Goal: Complete application form

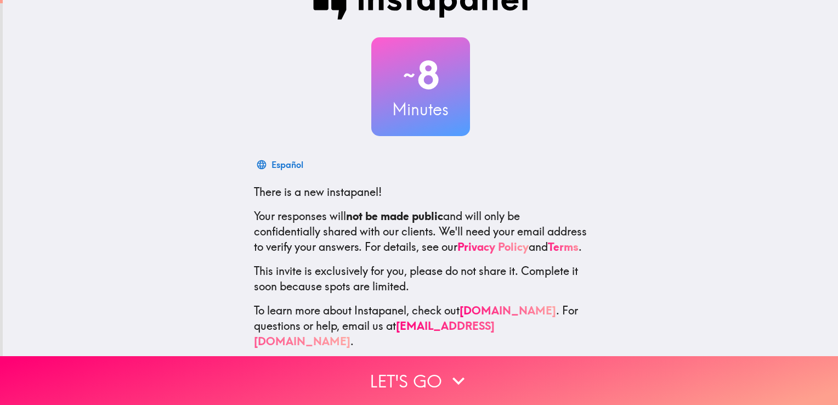
scroll to position [51, 0]
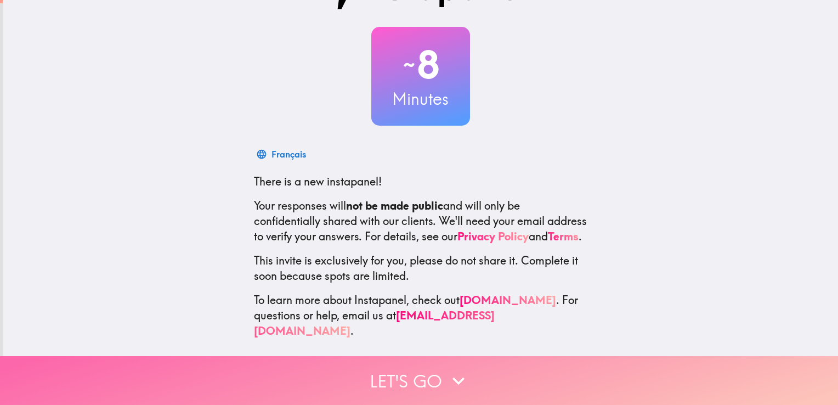
click at [459, 377] on icon "button" at bounding box center [459, 381] width 12 height 8
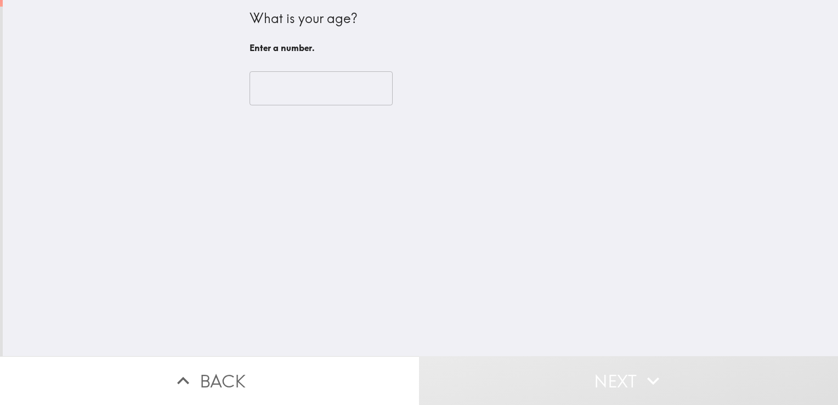
click at [354, 87] on input "number" at bounding box center [321, 88] width 143 height 34
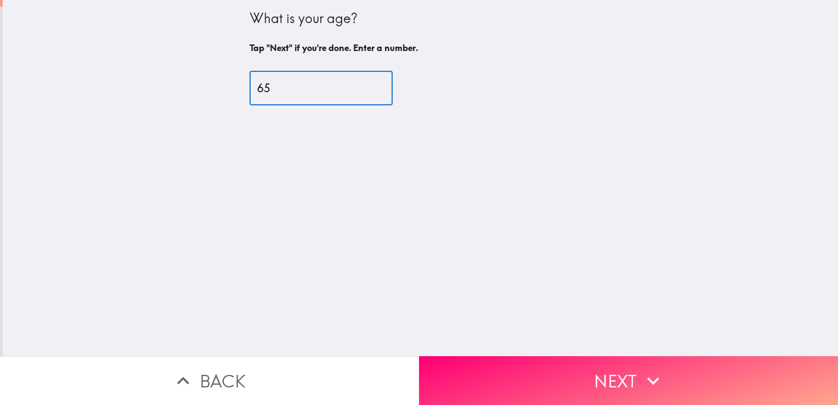
type input "65"
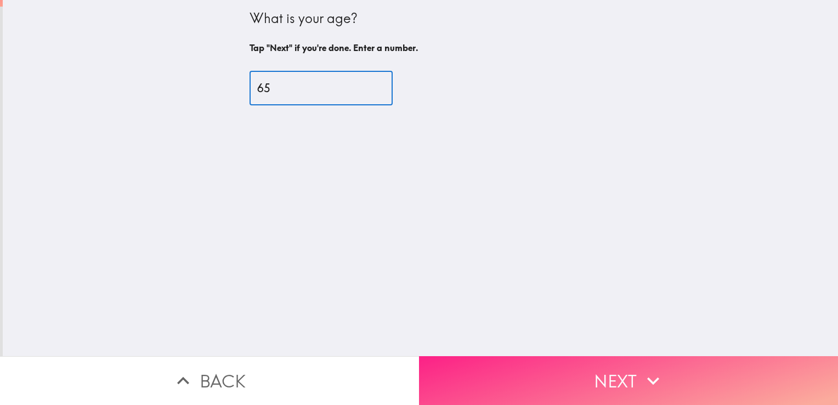
click at [650, 370] on icon "button" at bounding box center [653, 381] width 24 height 24
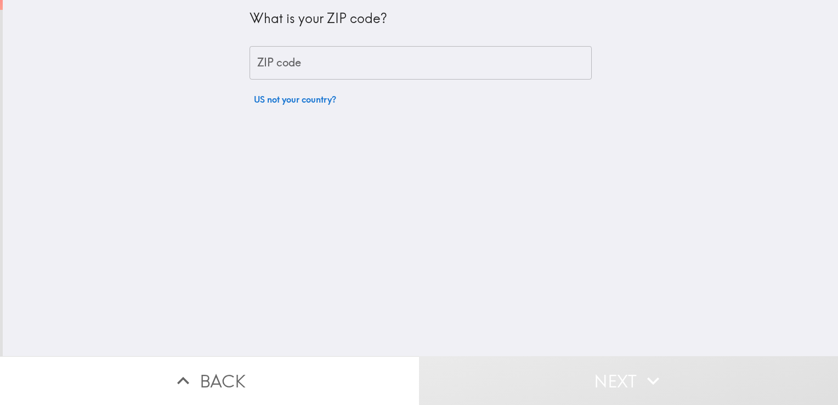
click at [398, 64] on input "ZIP code" at bounding box center [421, 63] width 342 height 34
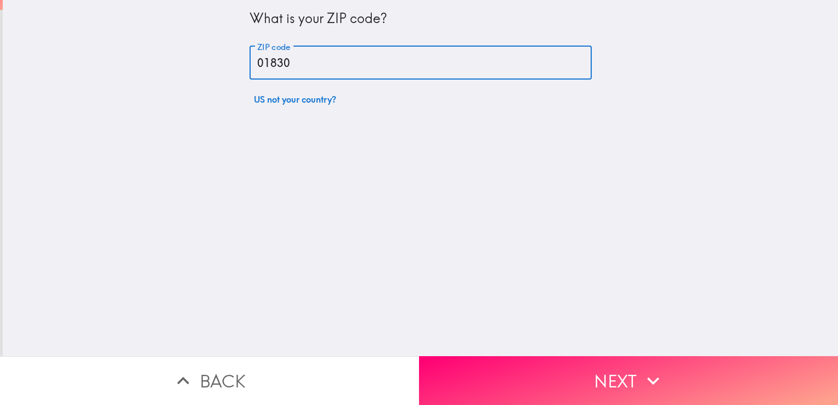
type input "01830"
click at [694, 165] on div "What is your ZIP code? ZIP code 01830 ZIP code US not your country?" at bounding box center [421, 178] width 836 height 356
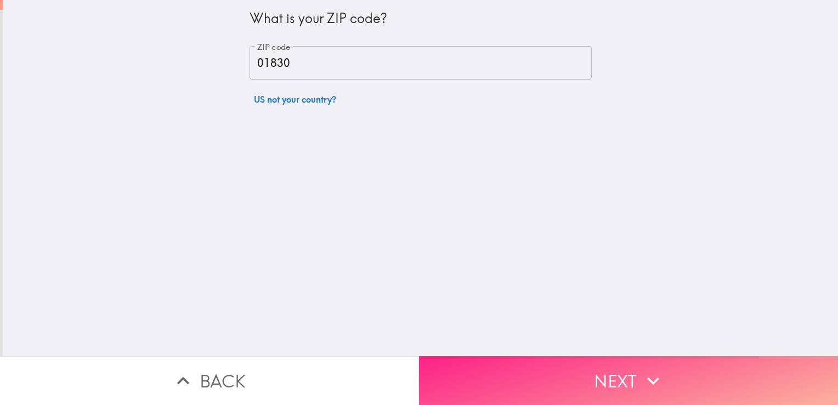
click at [658, 369] on icon "button" at bounding box center [653, 381] width 24 height 24
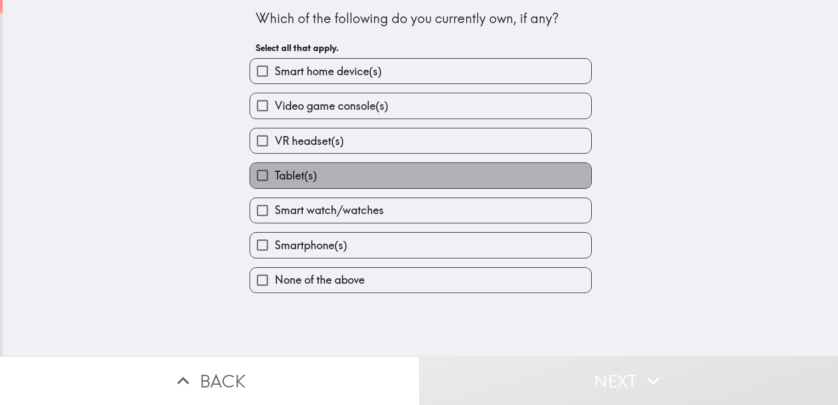
click at [397, 171] on label "Tablet(s)" at bounding box center [420, 175] width 341 height 25
click at [275, 171] on input "Tablet(s)" at bounding box center [262, 175] width 25 height 25
checkbox input "true"
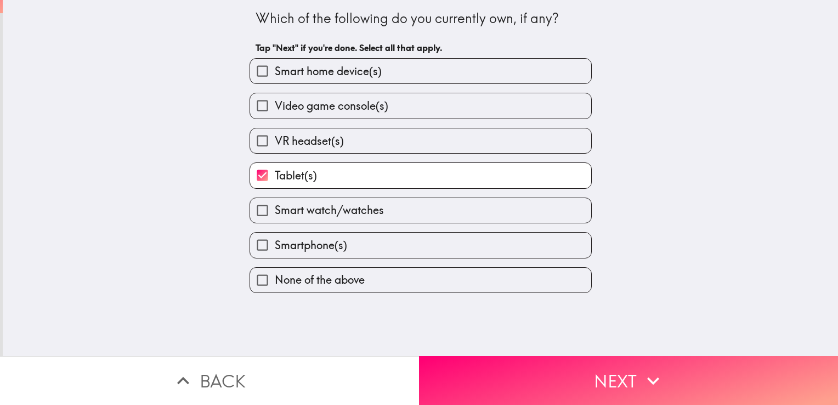
click at [429, 238] on label "Smartphone(s)" at bounding box center [420, 245] width 341 height 25
click at [275, 238] on input "Smartphone(s)" at bounding box center [262, 245] width 25 height 25
checkbox input "true"
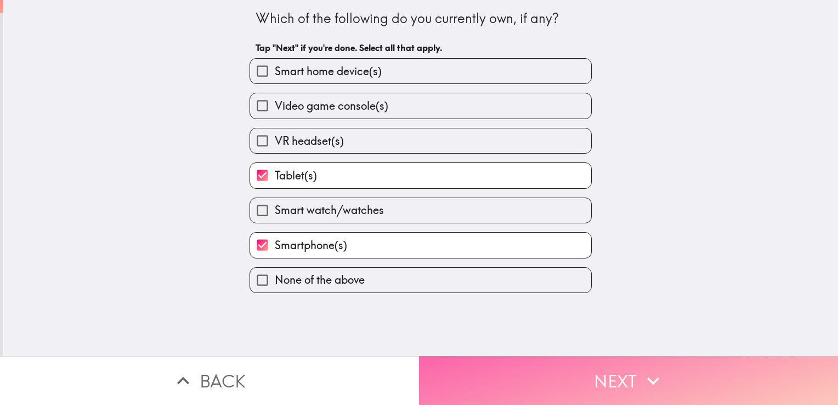
click at [610, 373] on button "Next" at bounding box center [628, 380] width 419 height 49
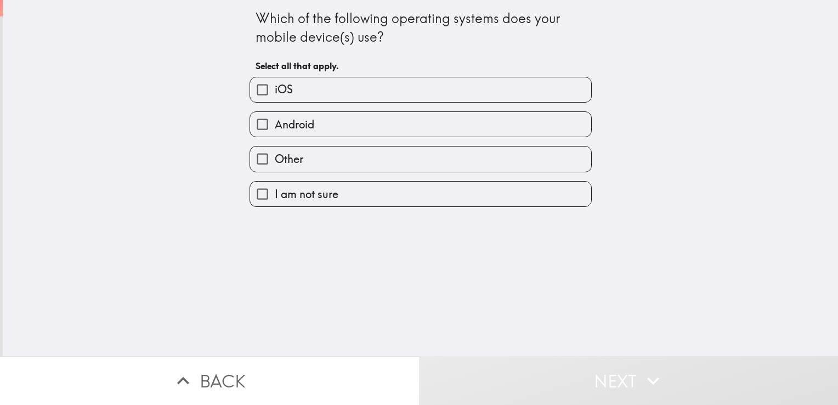
click at [476, 125] on label "Android" at bounding box center [420, 124] width 341 height 25
click at [275, 125] on input "Android" at bounding box center [262, 124] width 25 height 25
checkbox input "true"
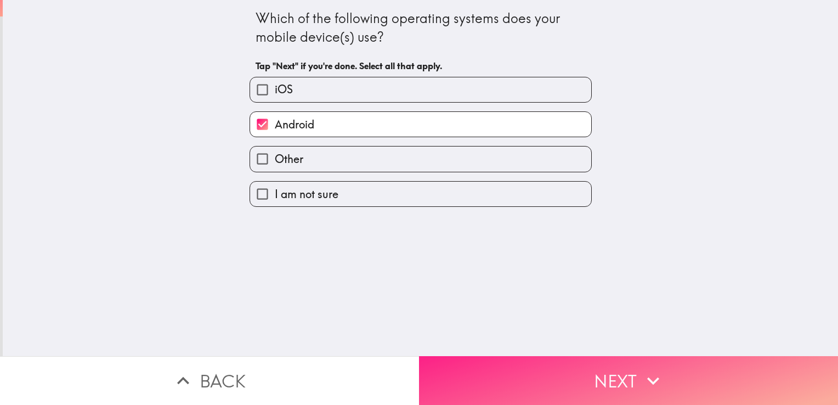
click at [657, 369] on icon "button" at bounding box center [653, 381] width 24 height 24
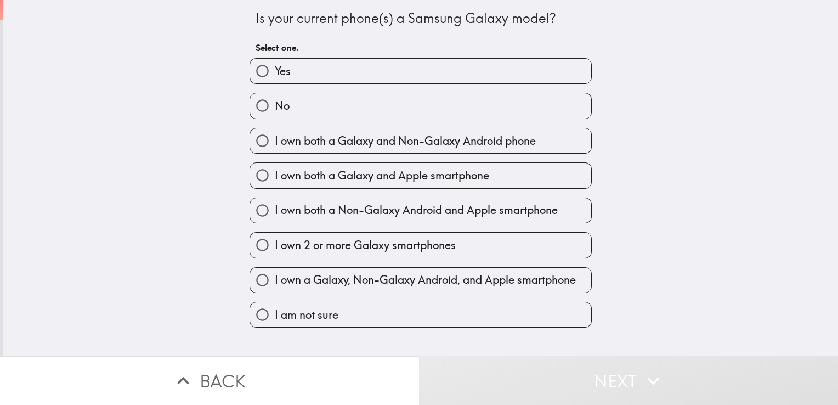
click at [526, 72] on label "Yes" at bounding box center [420, 71] width 341 height 25
click at [275, 72] on input "Yes" at bounding box center [262, 71] width 25 height 25
radio input "true"
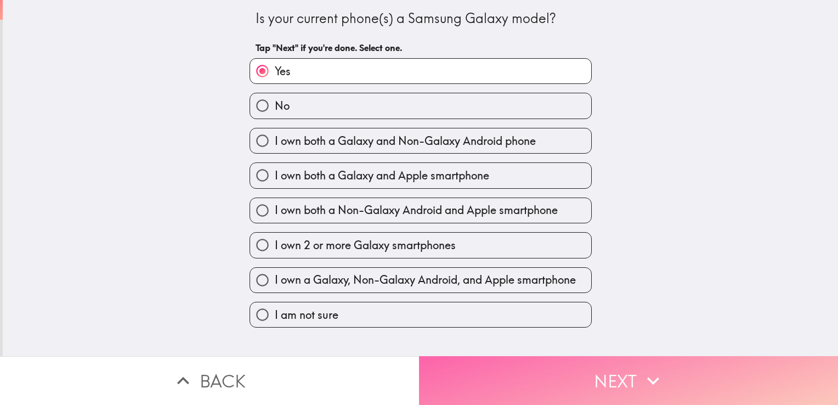
click at [618, 370] on button "Next" at bounding box center [628, 380] width 419 height 49
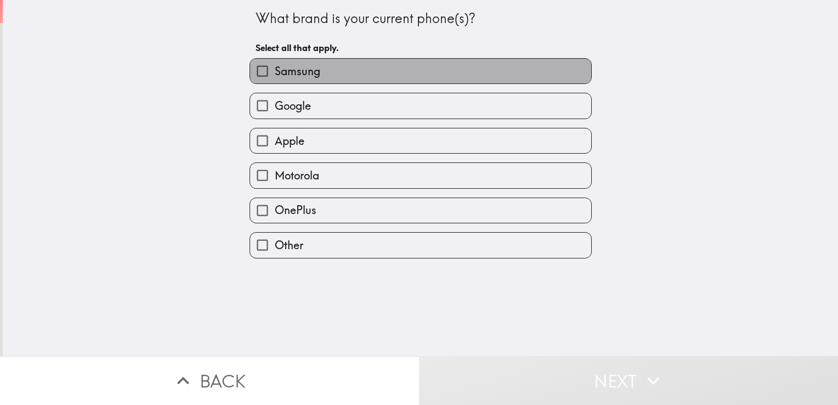
click at [485, 63] on label "Samsung" at bounding box center [420, 71] width 341 height 25
click at [275, 63] on input "Samsung" at bounding box center [262, 71] width 25 height 25
checkbox input "true"
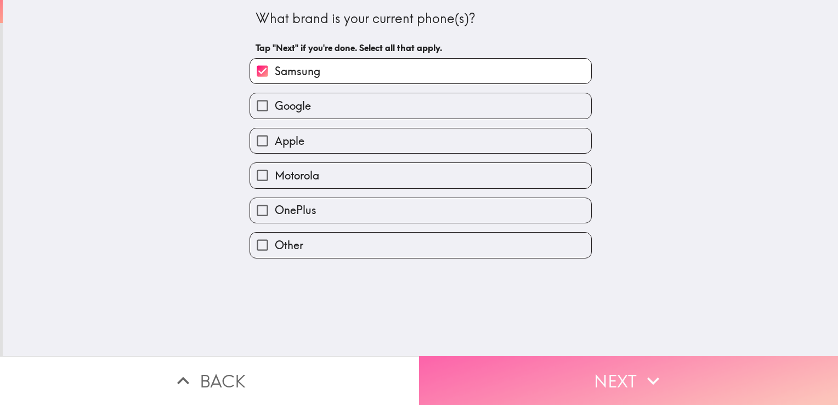
click at [680, 375] on button "Next" at bounding box center [628, 380] width 419 height 49
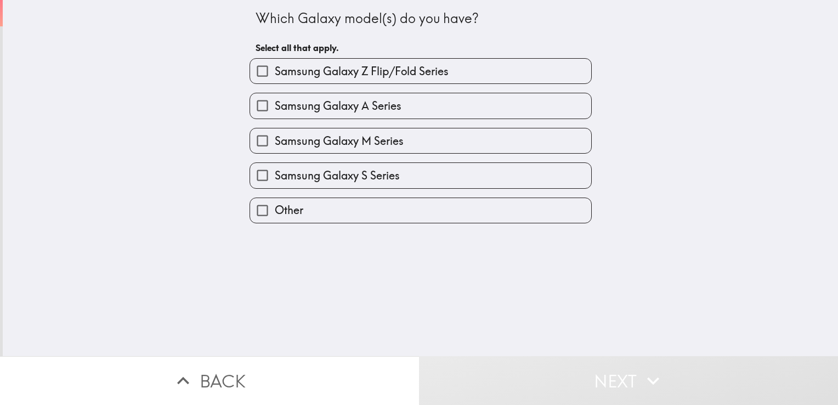
click at [424, 170] on label "Samsung Galaxy S Series" at bounding box center [420, 175] width 341 height 25
click at [275, 170] on input "Samsung Galaxy S Series" at bounding box center [262, 175] width 25 height 25
checkbox input "true"
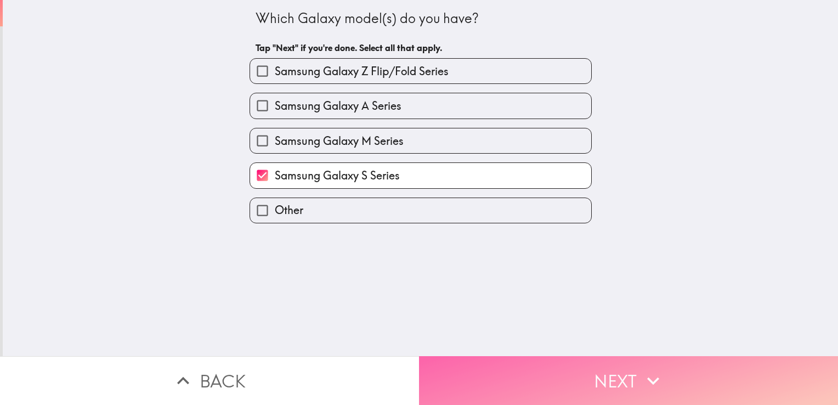
click at [643, 376] on icon "button" at bounding box center [653, 381] width 24 height 24
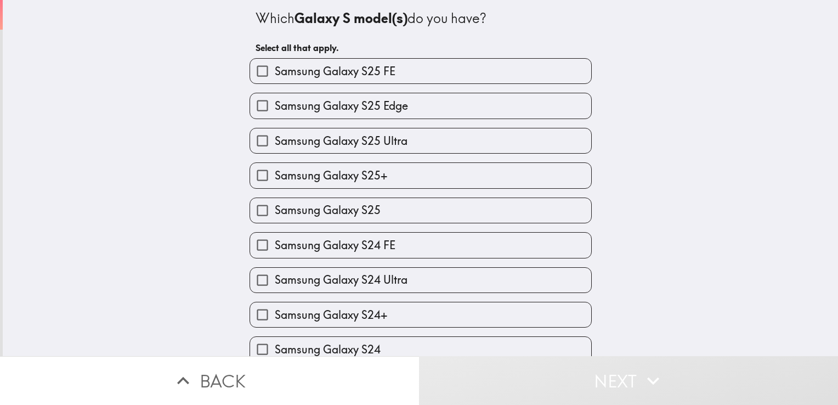
click at [466, 212] on label "Samsung Galaxy S25" at bounding box center [420, 210] width 341 height 25
click at [275, 212] on input "Samsung Galaxy S25" at bounding box center [262, 210] width 25 height 25
checkbox input "true"
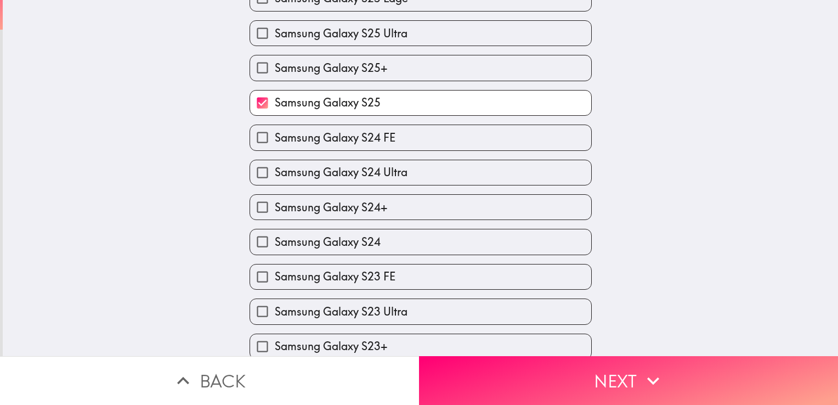
scroll to position [116, 0]
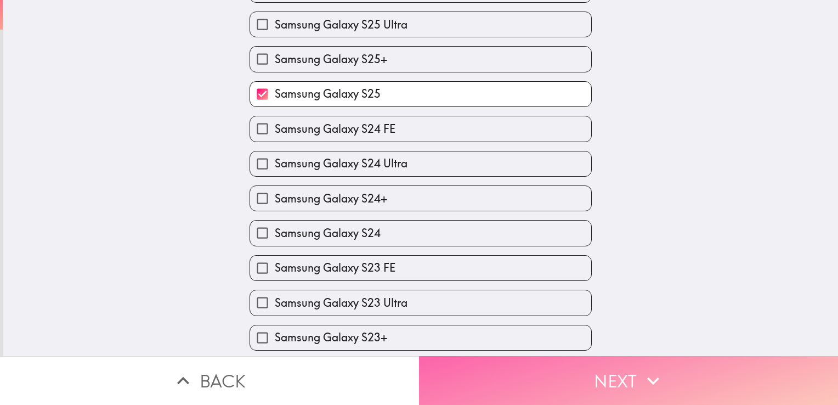
click at [670, 371] on button "Next" at bounding box center [628, 380] width 419 height 49
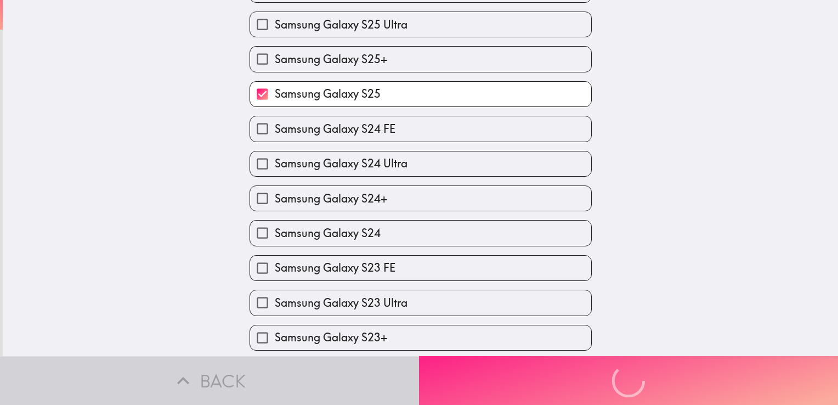
scroll to position [0, 0]
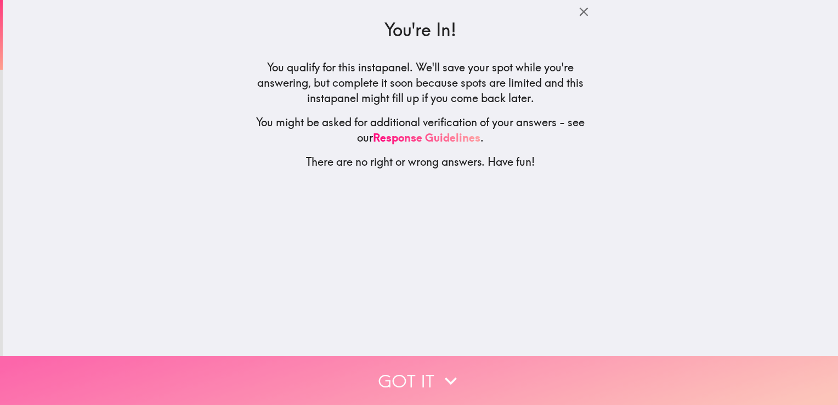
click at [461, 374] on button "Got it" at bounding box center [419, 380] width 838 height 49
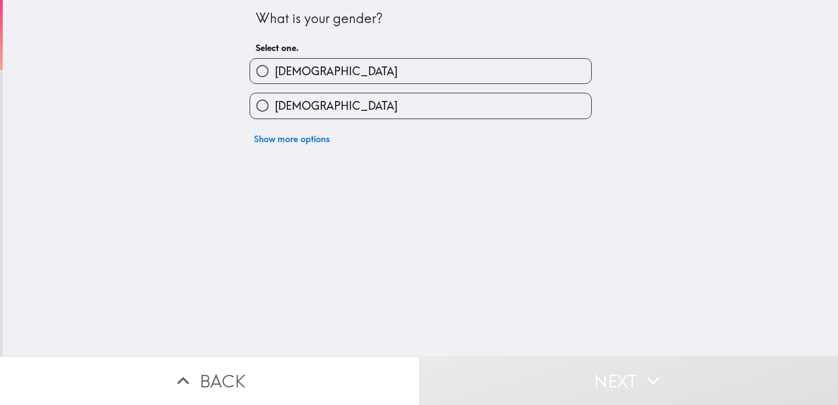
click at [467, 66] on label "[DEMOGRAPHIC_DATA]" at bounding box center [420, 71] width 341 height 25
click at [275, 66] on input "[DEMOGRAPHIC_DATA]" at bounding box center [262, 71] width 25 height 25
radio input "true"
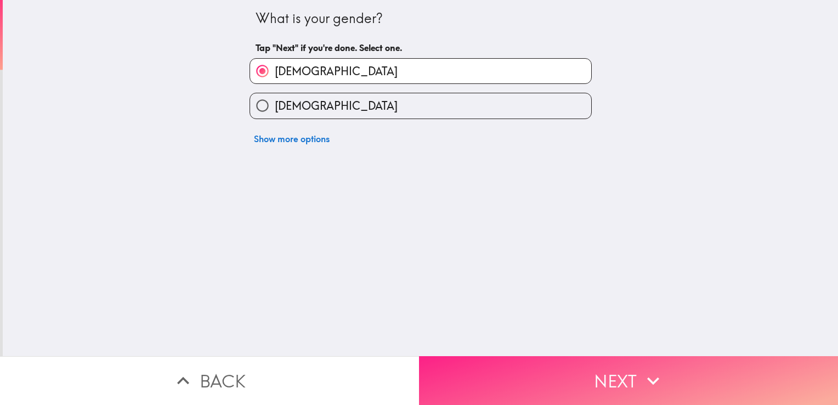
click at [641, 369] on icon "button" at bounding box center [653, 381] width 24 height 24
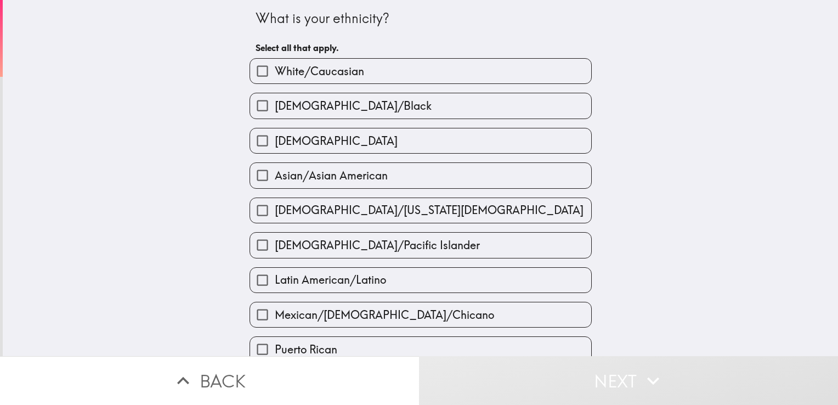
click at [488, 67] on label "White/Caucasian" at bounding box center [420, 71] width 341 height 25
click at [275, 67] on input "White/Caucasian" at bounding box center [262, 71] width 25 height 25
checkbox input "true"
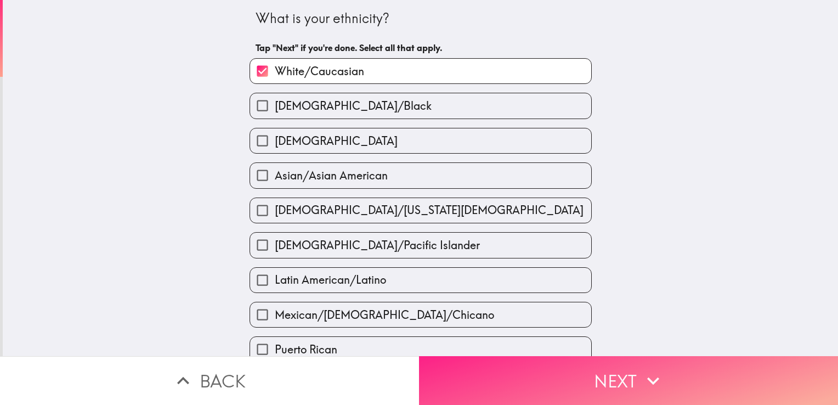
click at [647, 379] on icon "button" at bounding box center [653, 381] width 24 height 24
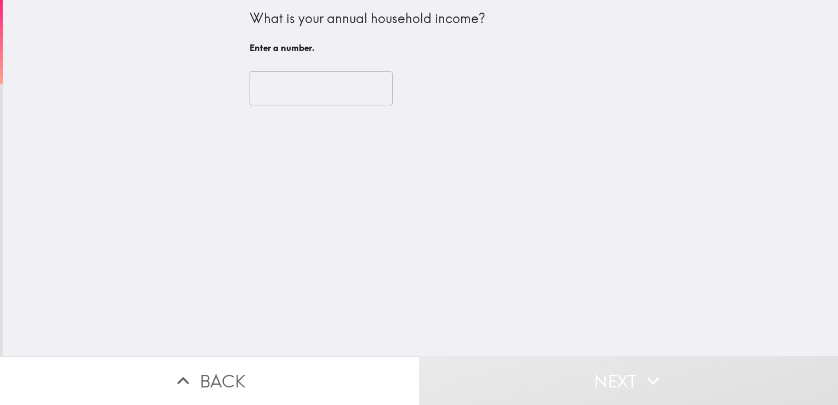
click at [350, 84] on input "number" at bounding box center [321, 88] width 143 height 34
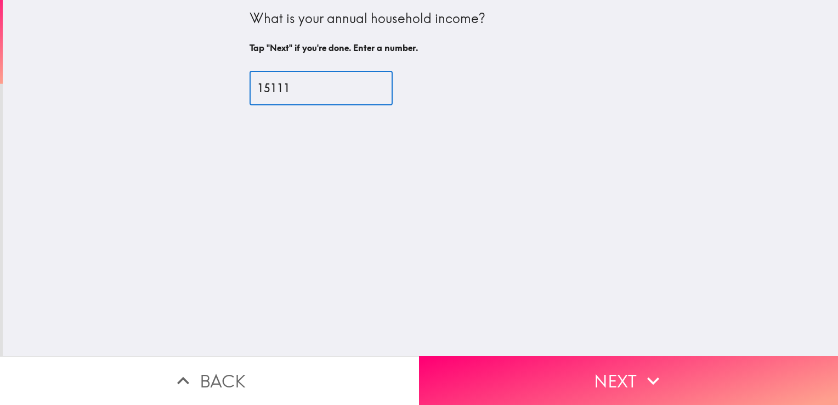
type input "15111"
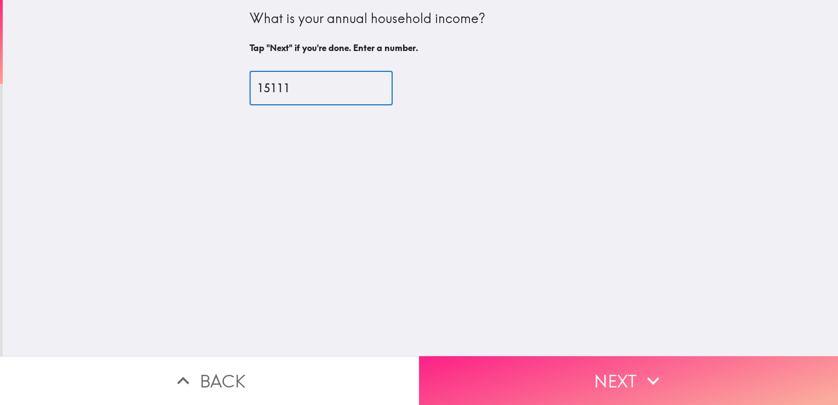
click at [654, 369] on icon "button" at bounding box center [653, 381] width 24 height 24
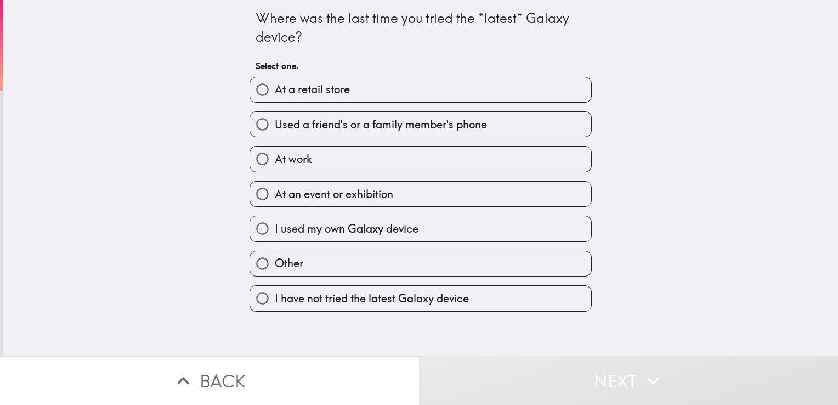
click at [303, 232] on span "I used my own Galaxy device" at bounding box center [347, 228] width 144 height 15
click at [275, 232] on input "I used my own Galaxy device" at bounding box center [262, 228] width 25 height 25
radio input "true"
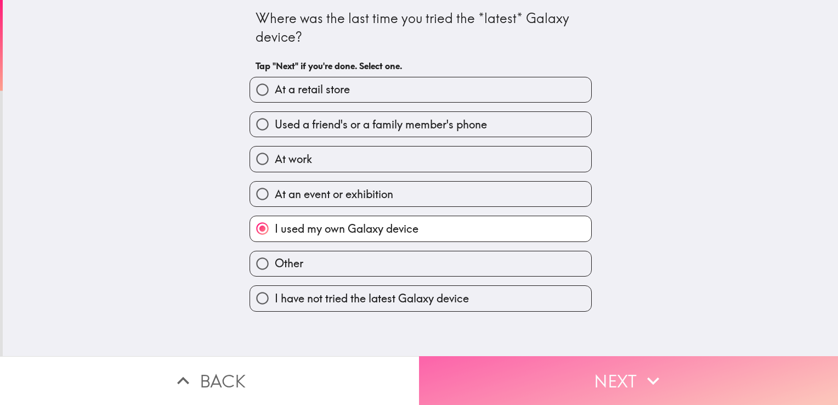
click at [621, 368] on button "Next" at bounding box center [628, 380] width 419 height 49
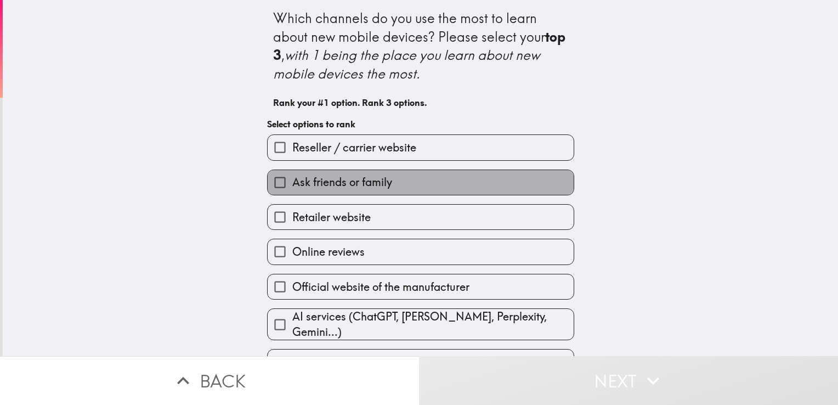
click at [512, 182] on label "Ask friends or family" at bounding box center [421, 182] width 306 height 25
click at [292, 182] on input "Ask friends or family" at bounding box center [280, 182] width 25 height 25
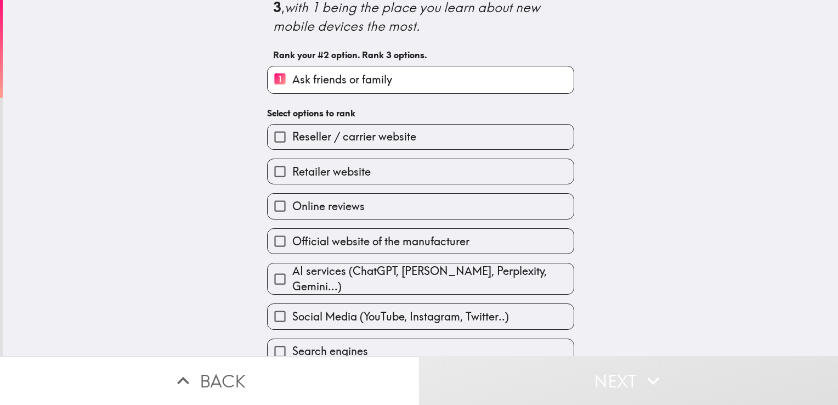
scroll to position [57, 0]
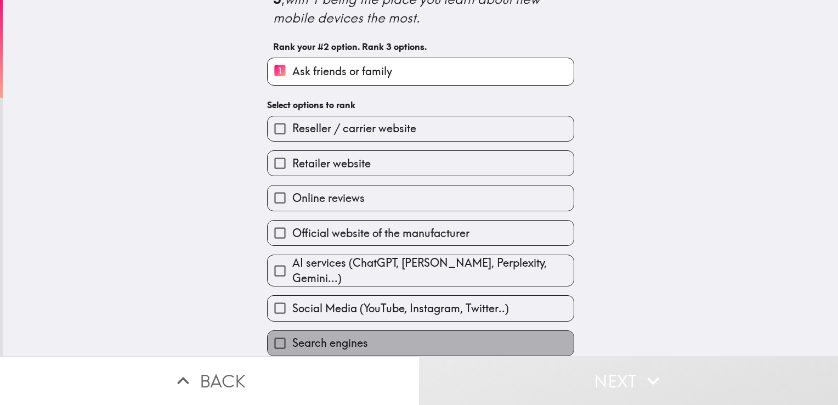
click at [538, 333] on label "Search engines" at bounding box center [421, 343] width 306 height 25
click at [292, 333] on input "Search engines" at bounding box center [280, 343] width 25 height 25
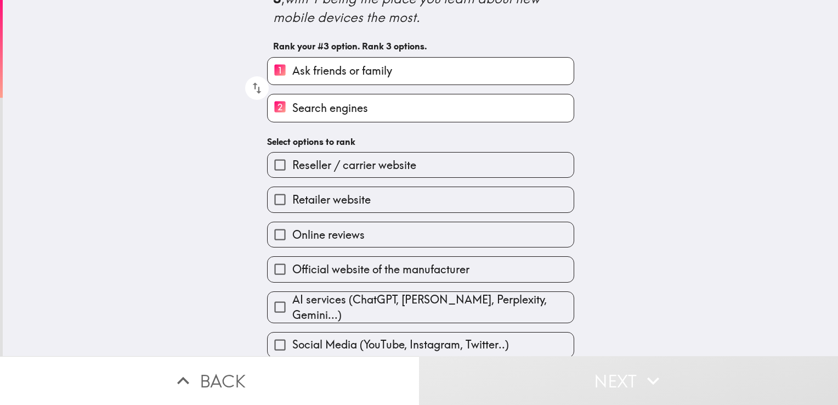
click at [501, 194] on label "Retailer website" at bounding box center [421, 199] width 306 height 25
click at [292, 194] on input "Retailer website" at bounding box center [280, 199] width 25 height 25
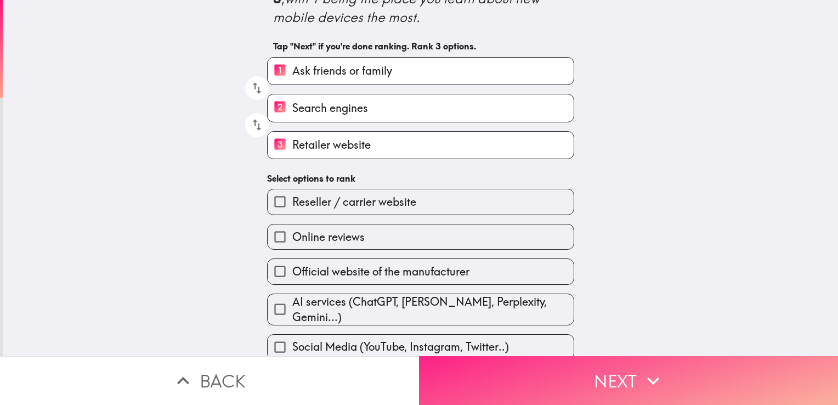
click at [661, 380] on icon "button" at bounding box center [653, 381] width 24 height 24
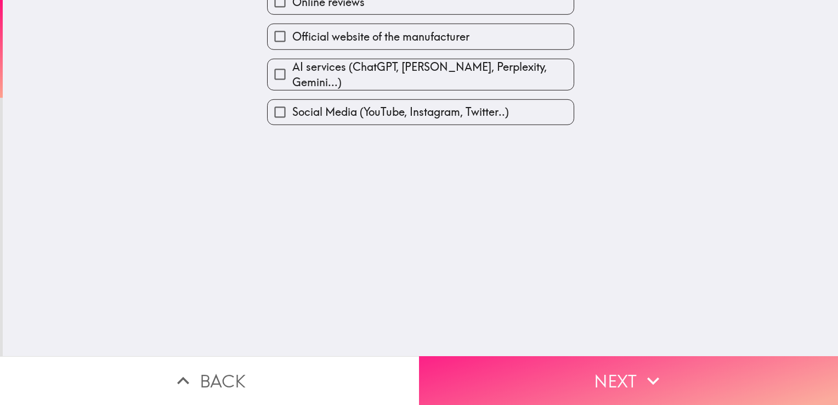
scroll to position [0, 0]
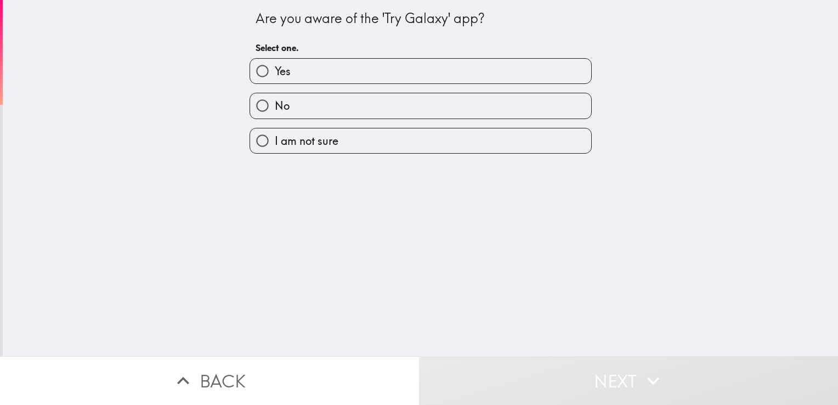
click at [493, 105] on label "No" at bounding box center [420, 105] width 341 height 25
click at [275, 105] on input "No" at bounding box center [262, 105] width 25 height 25
radio input "true"
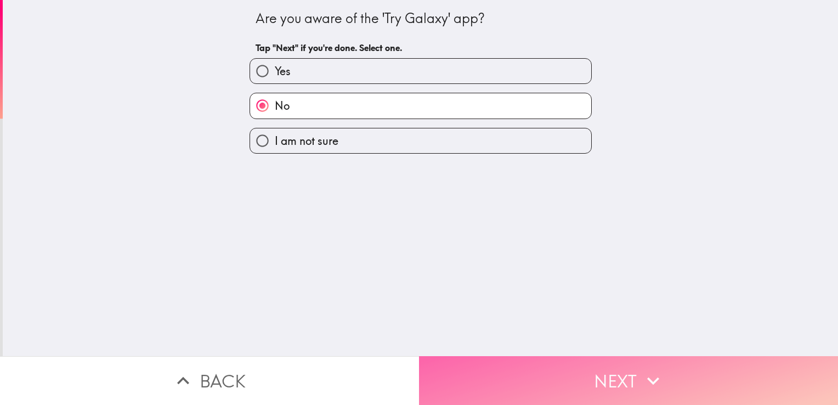
click at [641, 375] on icon "button" at bounding box center [653, 381] width 24 height 24
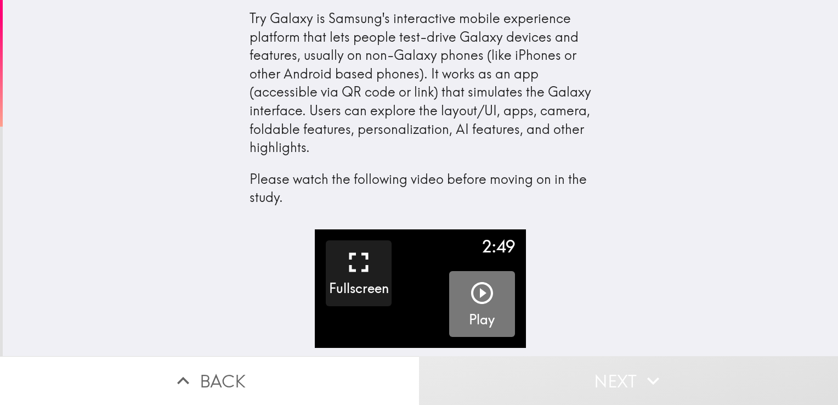
click at [478, 292] on icon "button" at bounding box center [482, 293] width 26 height 26
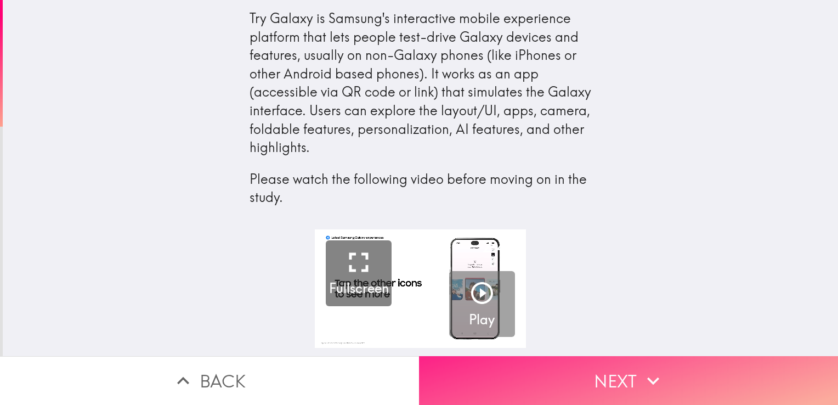
click at [648, 369] on icon "button" at bounding box center [653, 381] width 24 height 24
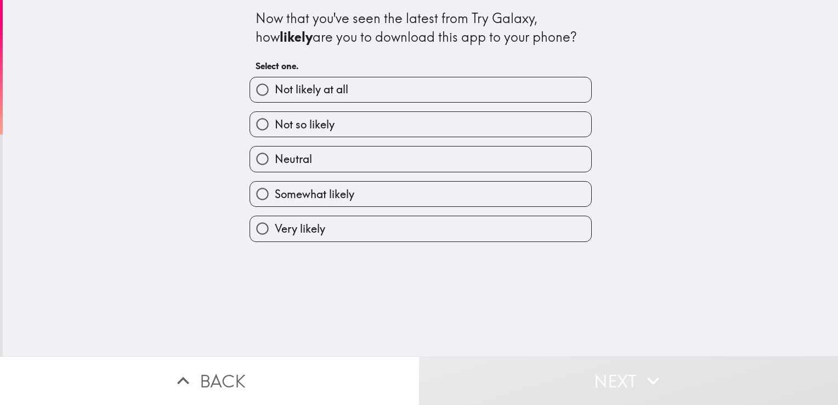
click at [412, 83] on label "Not likely at all" at bounding box center [420, 89] width 341 height 25
click at [275, 83] on input "Not likely at all" at bounding box center [262, 89] width 25 height 25
radio input "true"
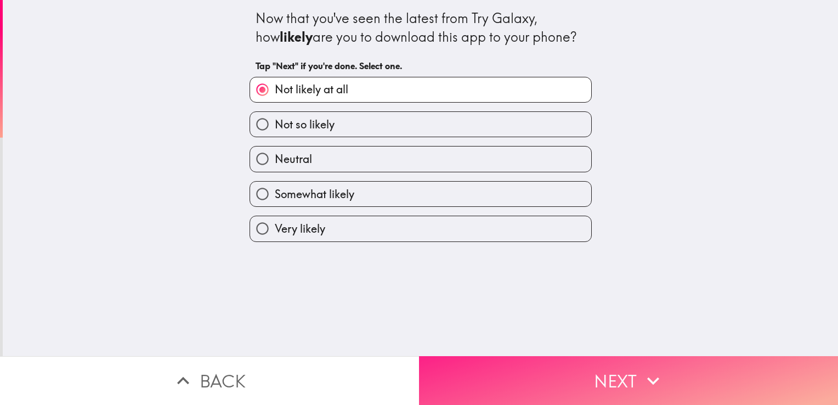
click at [641, 374] on icon "button" at bounding box center [653, 381] width 24 height 24
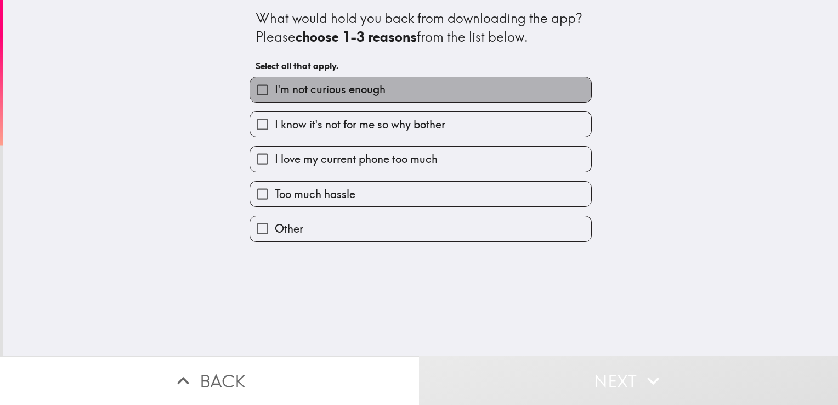
click at [459, 81] on label "I'm not curious enough" at bounding box center [420, 89] width 341 height 25
click at [275, 81] on input "I'm not curious enough" at bounding box center [262, 89] width 25 height 25
checkbox input "true"
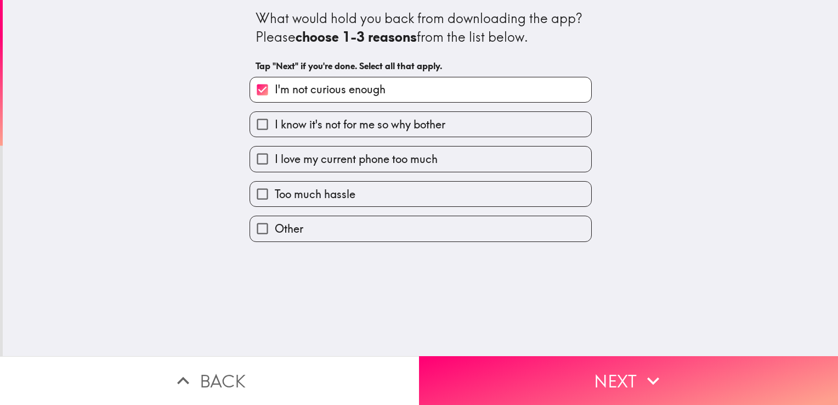
click at [505, 188] on label "Too much hassle" at bounding box center [420, 194] width 341 height 25
click at [275, 188] on input "Too much hassle" at bounding box center [262, 194] width 25 height 25
checkbox input "true"
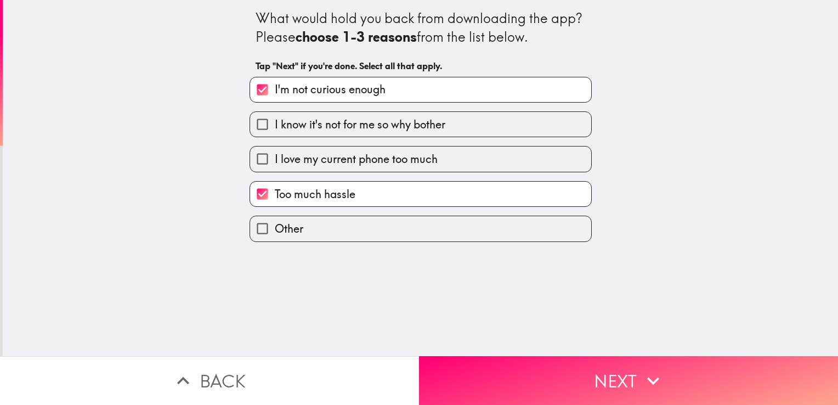
click at [447, 121] on label "I know it's not for me so why bother" at bounding box center [420, 124] width 341 height 25
click at [275, 121] on input "I know it's not for me so why bother" at bounding box center [262, 124] width 25 height 25
checkbox input "true"
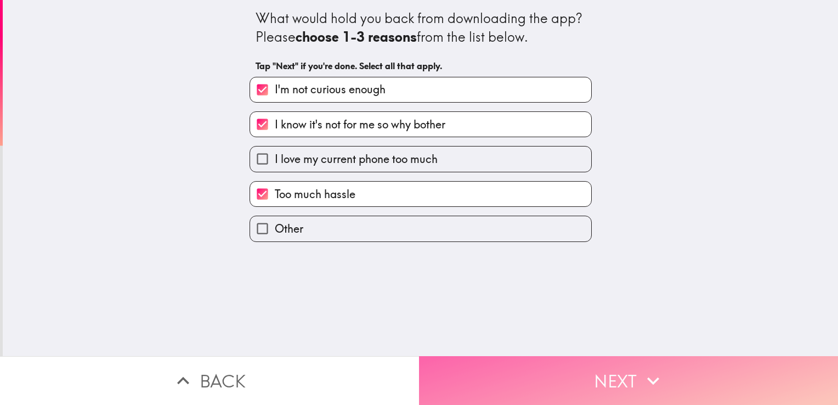
click at [613, 372] on button "Next" at bounding box center [628, 380] width 419 height 49
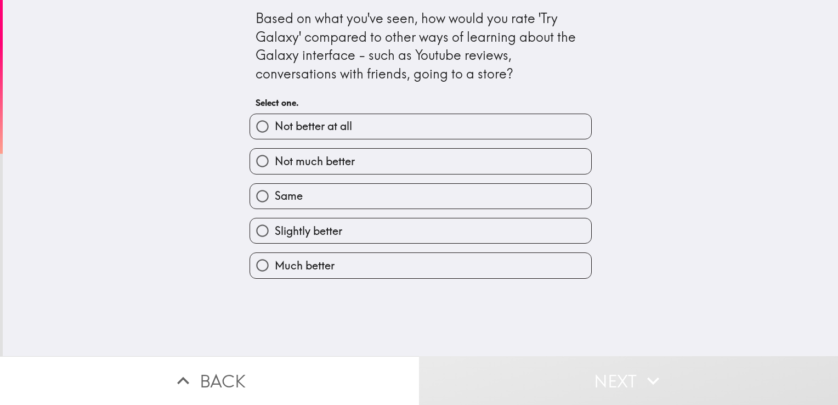
click at [475, 197] on label "Same" at bounding box center [420, 196] width 341 height 25
click at [275, 197] on input "Same" at bounding box center [262, 196] width 25 height 25
radio input "true"
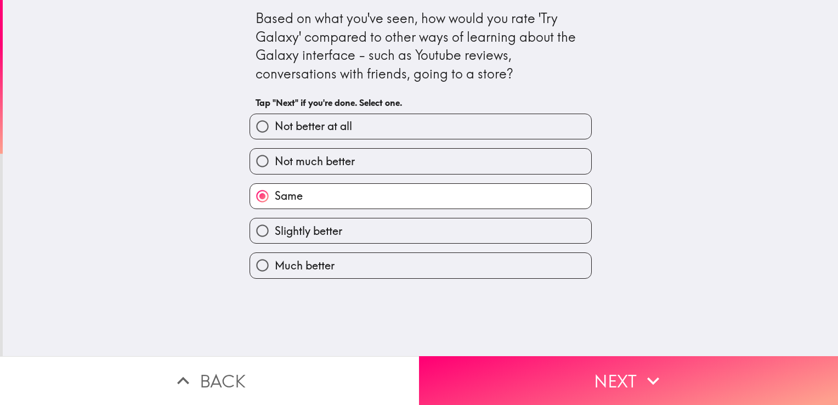
click at [408, 258] on label "Much better" at bounding box center [420, 265] width 341 height 25
click at [275, 258] on input "Much better" at bounding box center [262, 265] width 25 height 25
radio input "true"
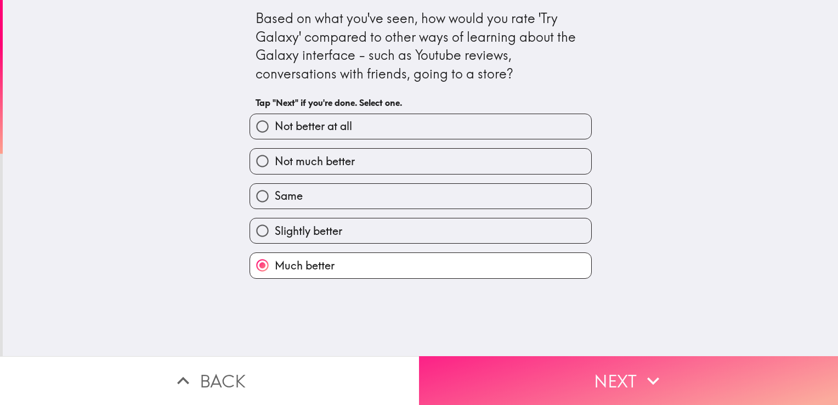
click at [566, 366] on button "Next" at bounding box center [628, 380] width 419 height 49
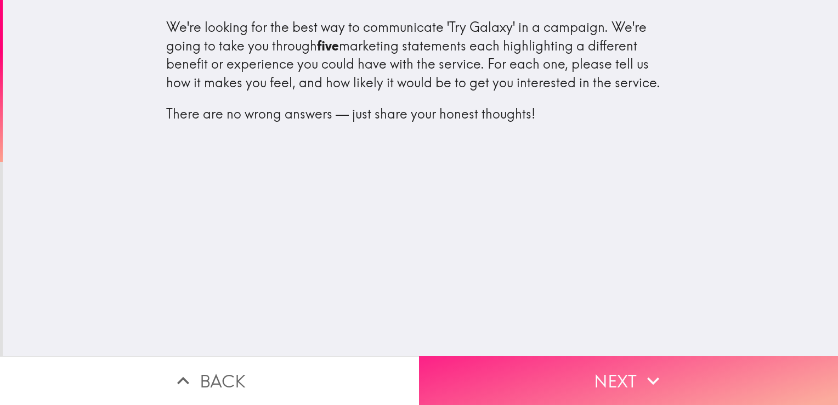
click at [653, 373] on icon "button" at bounding box center [653, 381] width 24 height 24
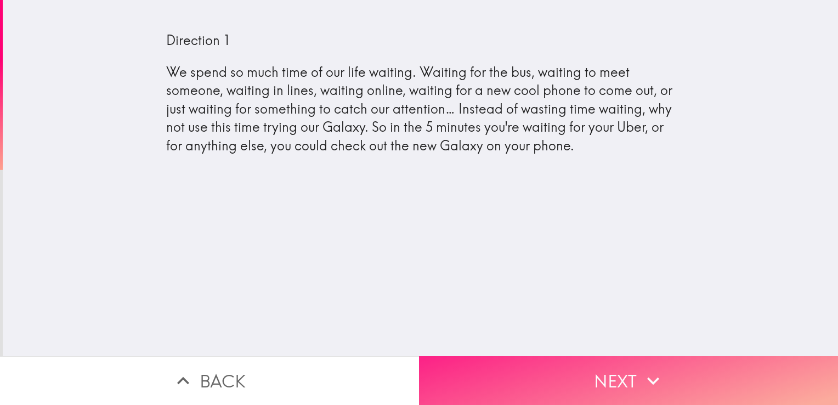
click at [656, 372] on icon "button" at bounding box center [653, 381] width 24 height 24
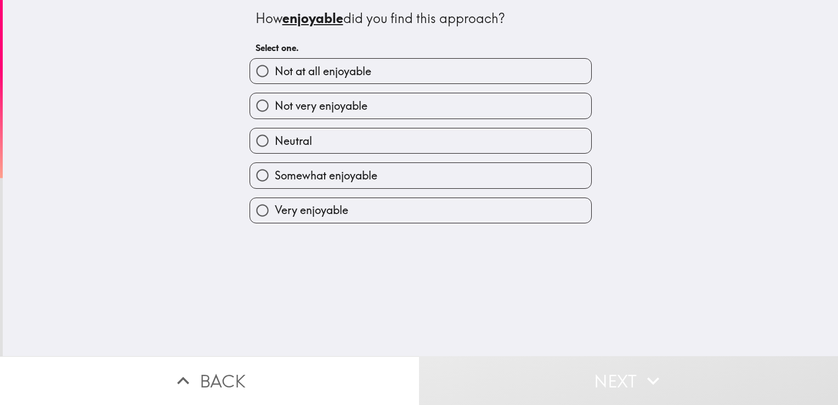
click at [407, 173] on label "Somewhat enjoyable" at bounding box center [420, 175] width 341 height 25
click at [275, 173] on input "Somewhat enjoyable" at bounding box center [262, 175] width 25 height 25
radio input "true"
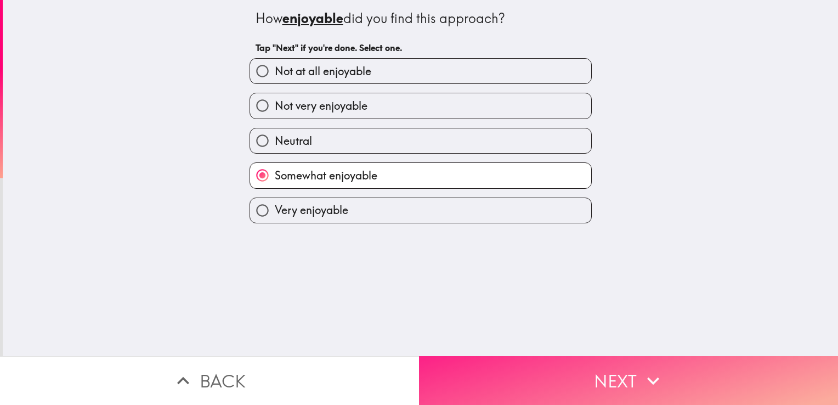
click at [643, 369] on icon "button" at bounding box center [653, 381] width 24 height 24
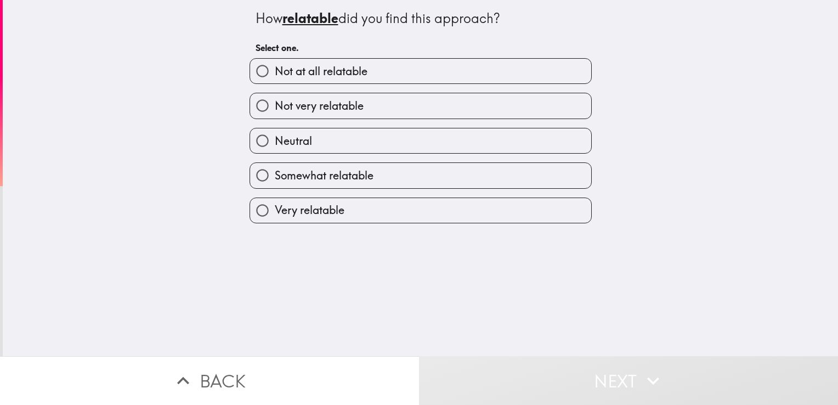
click at [463, 65] on label "Not at all relatable" at bounding box center [420, 71] width 341 height 25
click at [275, 65] on input "Not at all relatable" at bounding box center [262, 71] width 25 height 25
radio input "true"
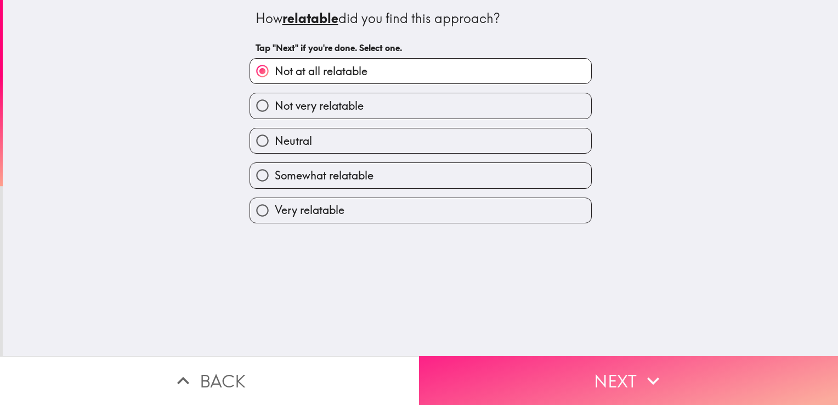
click at [660, 369] on icon "button" at bounding box center [653, 381] width 24 height 24
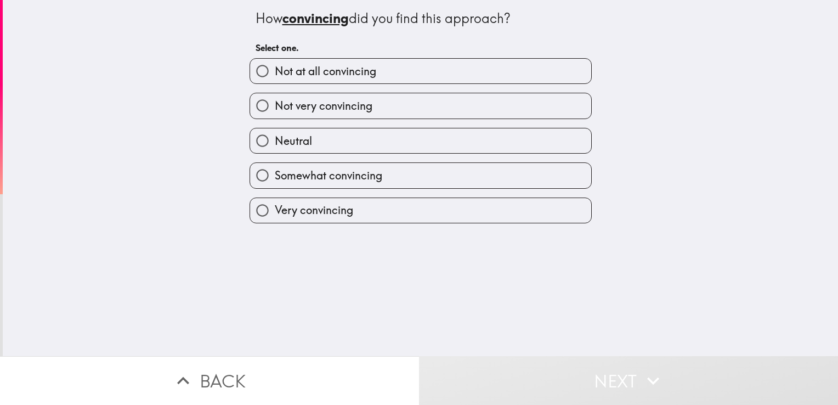
click at [436, 208] on label "Very convincing" at bounding box center [420, 210] width 341 height 25
click at [275, 208] on input "Very convincing" at bounding box center [262, 210] width 25 height 25
radio input "true"
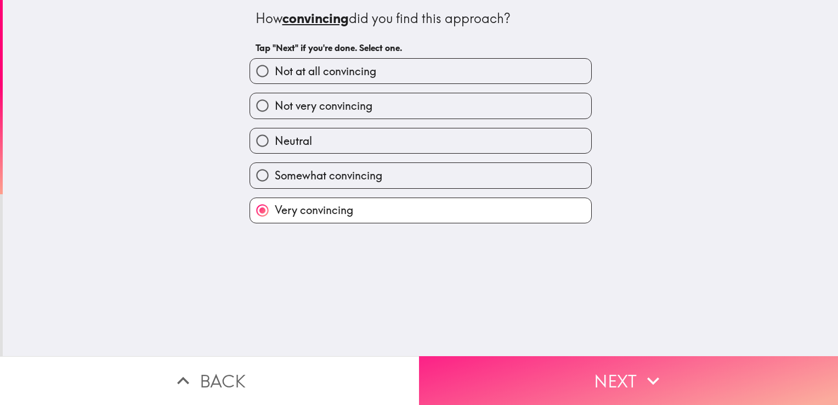
click at [641, 371] on icon "button" at bounding box center [653, 381] width 24 height 24
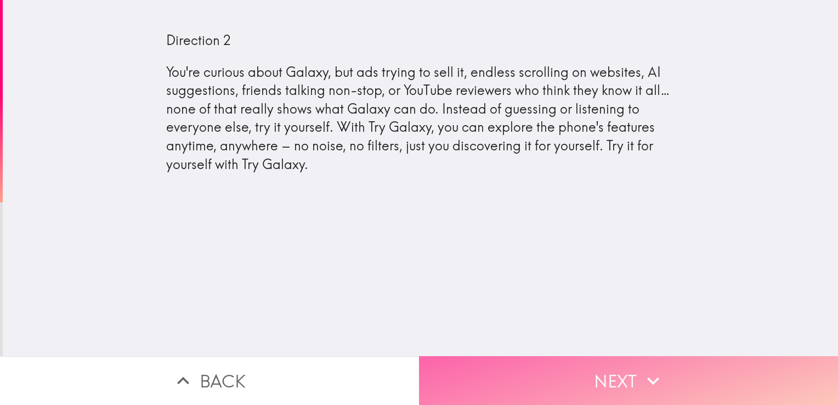
click at [627, 368] on button "Next" at bounding box center [628, 380] width 419 height 49
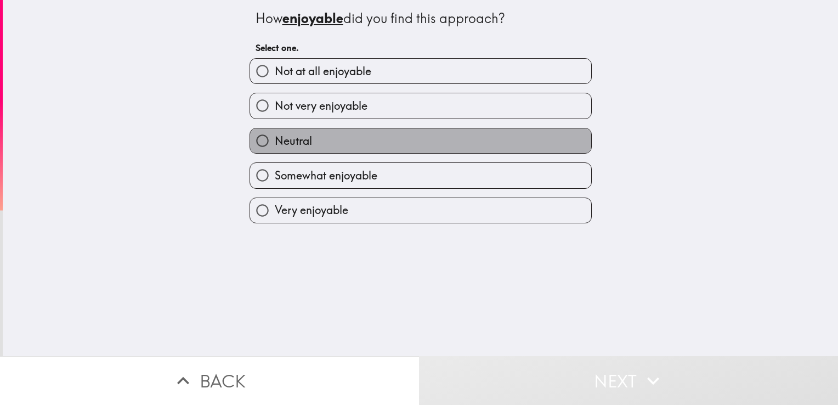
click at [453, 140] on label "Neutral" at bounding box center [420, 140] width 341 height 25
click at [275, 140] on input "Neutral" at bounding box center [262, 140] width 25 height 25
radio input "true"
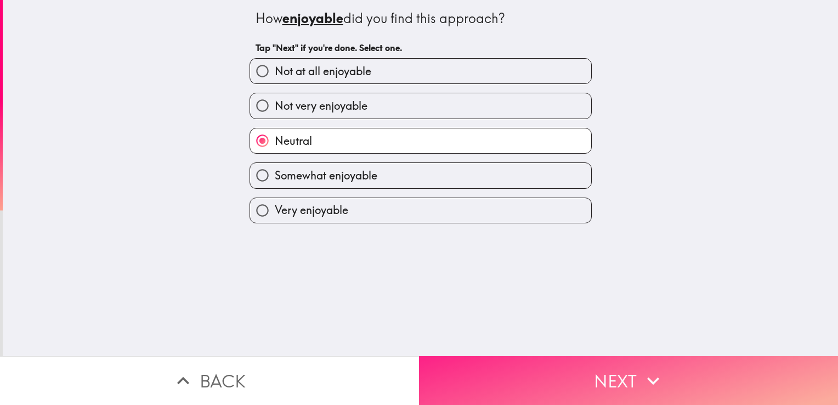
click at [606, 364] on button "Next" at bounding box center [628, 380] width 419 height 49
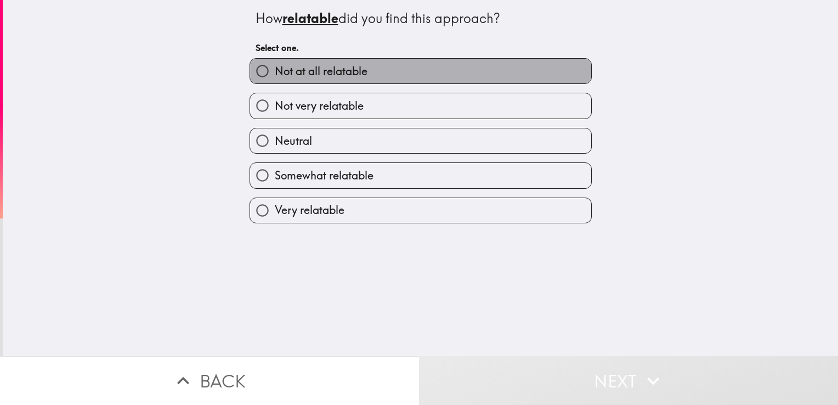
click at [495, 60] on label "Not at all relatable" at bounding box center [420, 71] width 341 height 25
click at [275, 60] on input "Not at all relatable" at bounding box center [262, 71] width 25 height 25
radio input "true"
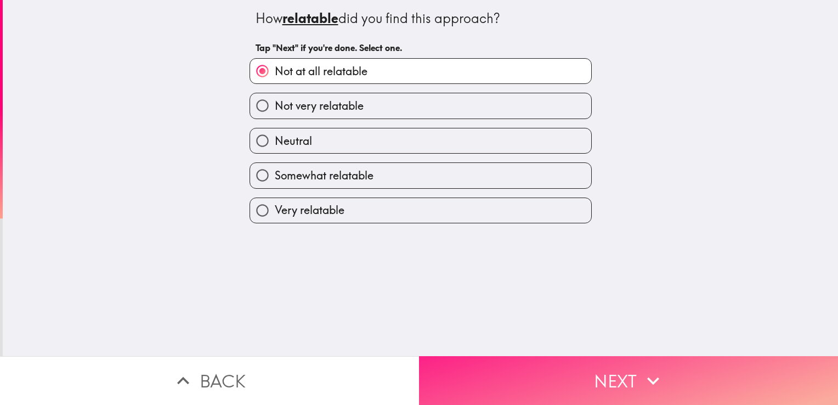
click at [663, 369] on button "Next" at bounding box center [628, 380] width 419 height 49
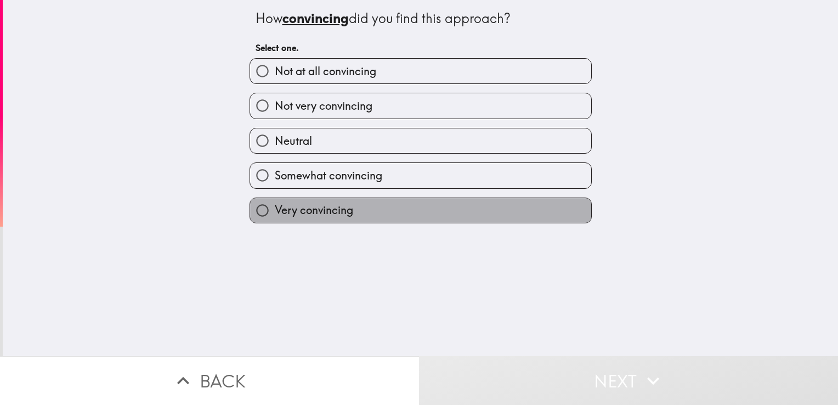
click at [495, 200] on label "Very convincing" at bounding box center [420, 210] width 341 height 25
click at [275, 200] on input "Very convincing" at bounding box center [262, 210] width 25 height 25
radio input "true"
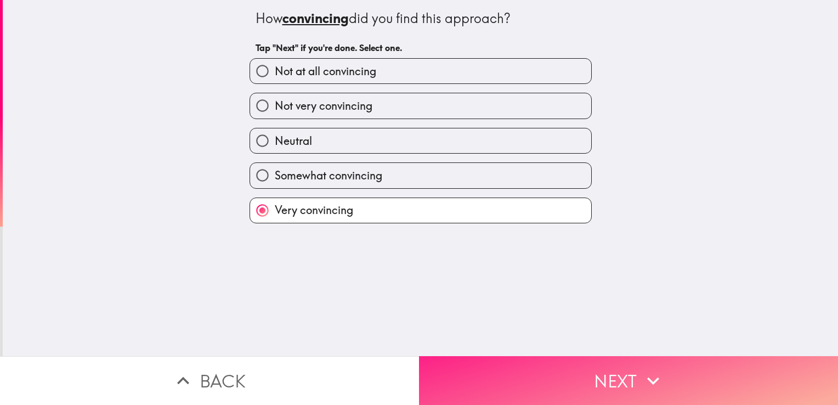
click at [623, 362] on button "Next" at bounding box center [628, 380] width 419 height 49
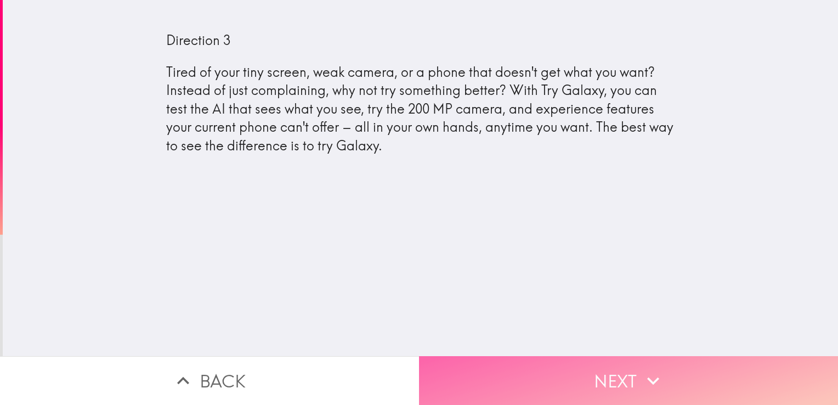
click at [641, 373] on icon "button" at bounding box center [653, 381] width 24 height 24
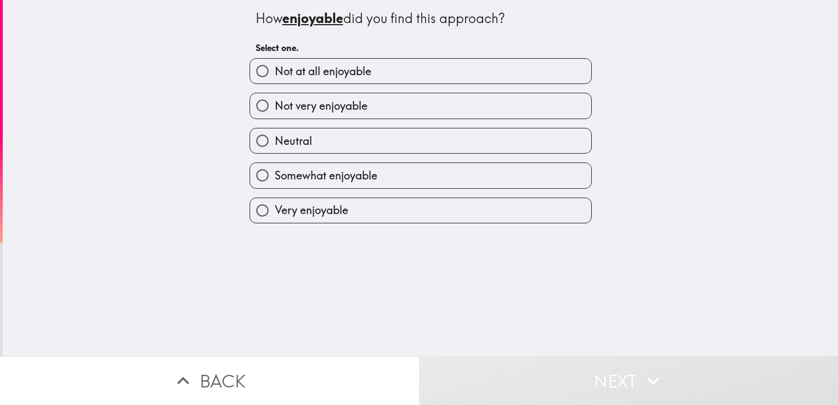
click at [418, 144] on label "Neutral" at bounding box center [420, 140] width 341 height 25
click at [275, 144] on input "Neutral" at bounding box center [262, 140] width 25 height 25
radio input "true"
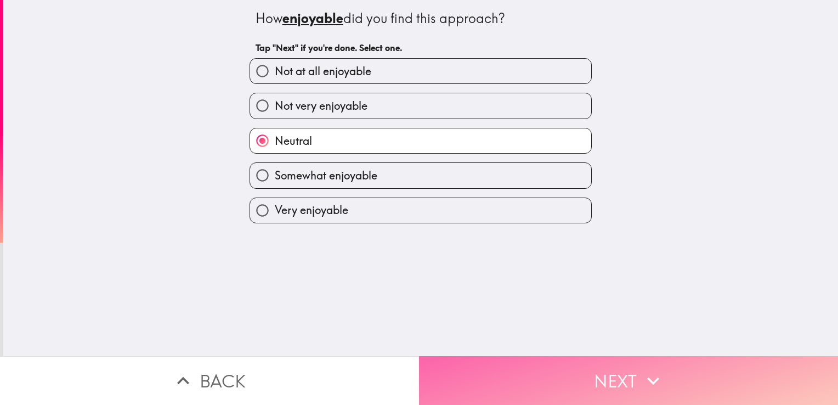
click at [588, 365] on button "Next" at bounding box center [628, 380] width 419 height 49
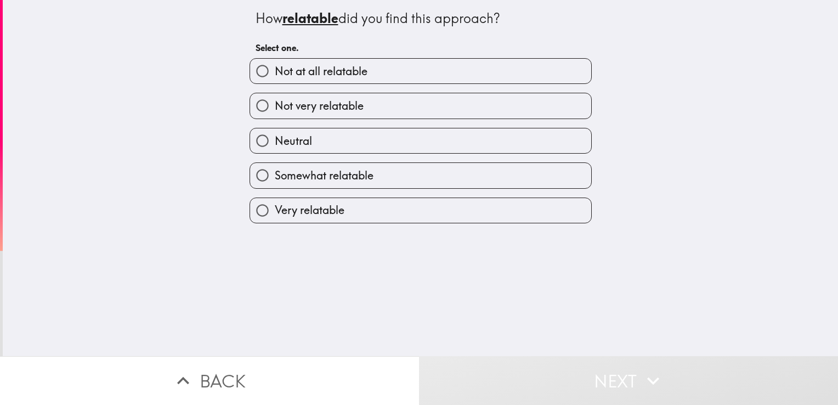
click at [496, 77] on label "Not at all relatable" at bounding box center [420, 71] width 341 height 25
click at [275, 77] on input "Not at all relatable" at bounding box center [262, 71] width 25 height 25
radio input "true"
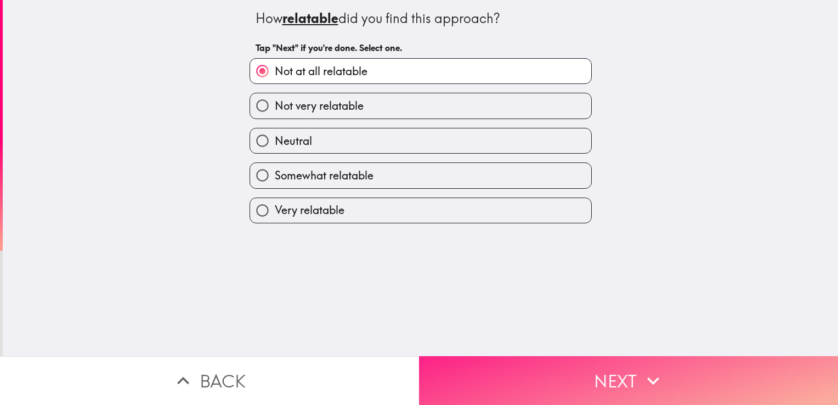
click at [650, 371] on icon "button" at bounding box center [653, 381] width 24 height 24
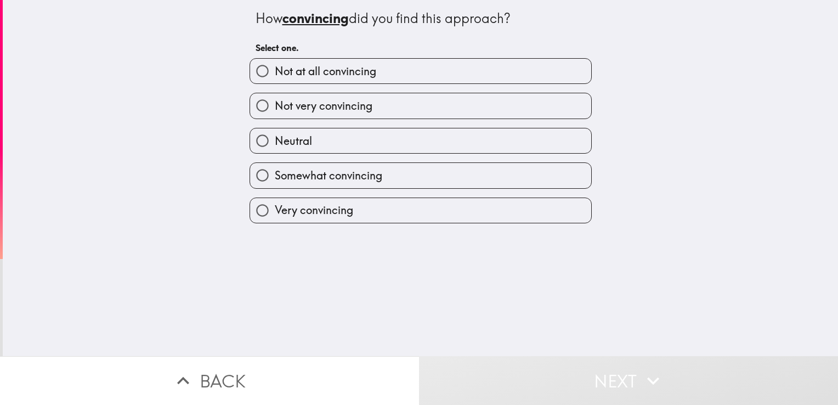
click at [539, 205] on label "Very convincing" at bounding box center [420, 210] width 341 height 25
click at [275, 205] on input "Very convincing" at bounding box center [262, 210] width 25 height 25
radio input "true"
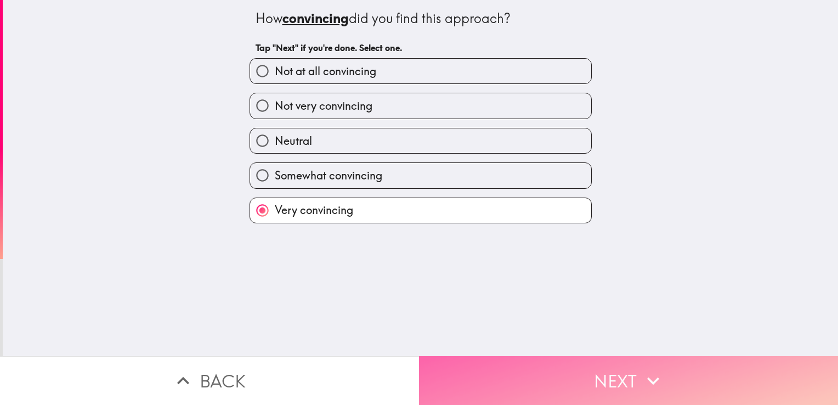
click at [607, 362] on button "Next" at bounding box center [628, 380] width 419 height 49
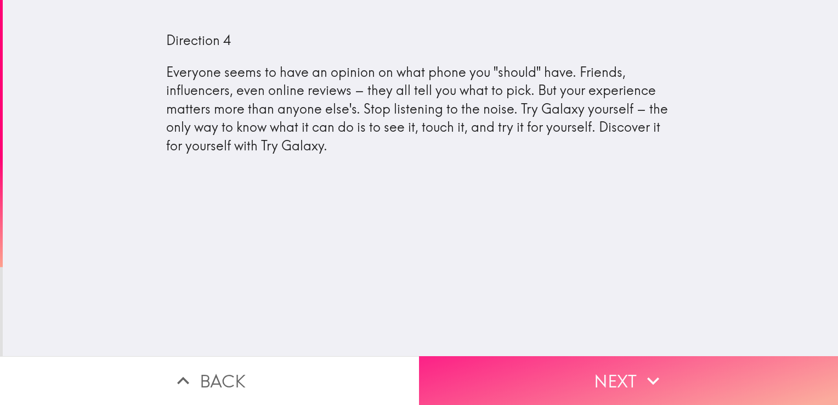
click at [689, 380] on button "Next" at bounding box center [628, 380] width 419 height 49
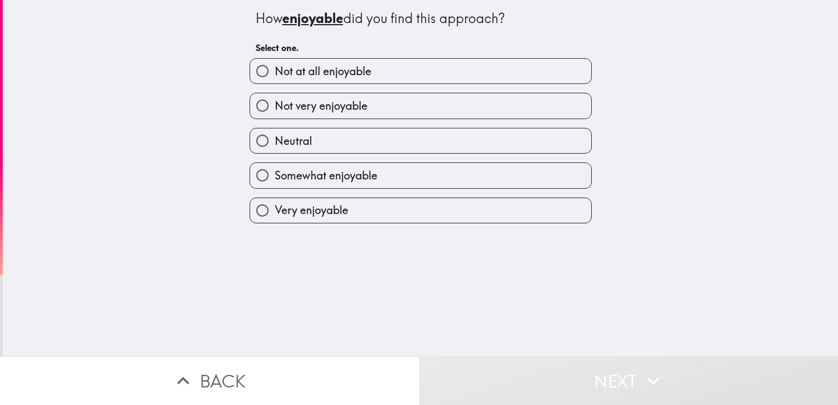
click at [501, 180] on label "Somewhat enjoyable" at bounding box center [420, 175] width 341 height 25
click at [275, 180] on input "Somewhat enjoyable" at bounding box center [262, 175] width 25 height 25
radio input "true"
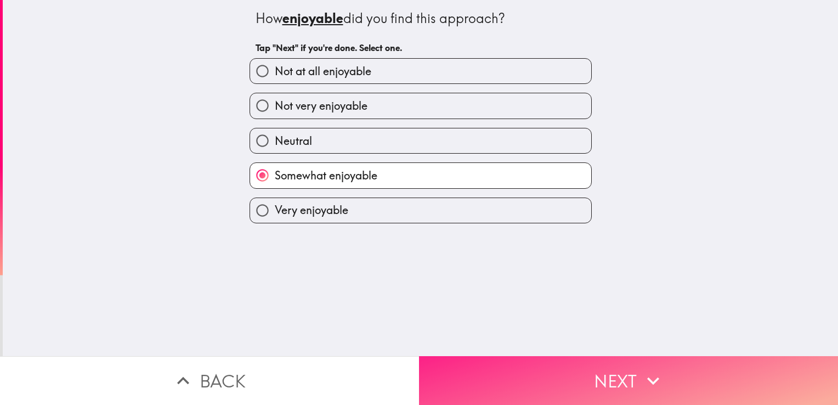
click at [652, 377] on icon "button" at bounding box center [653, 381] width 12 height 8
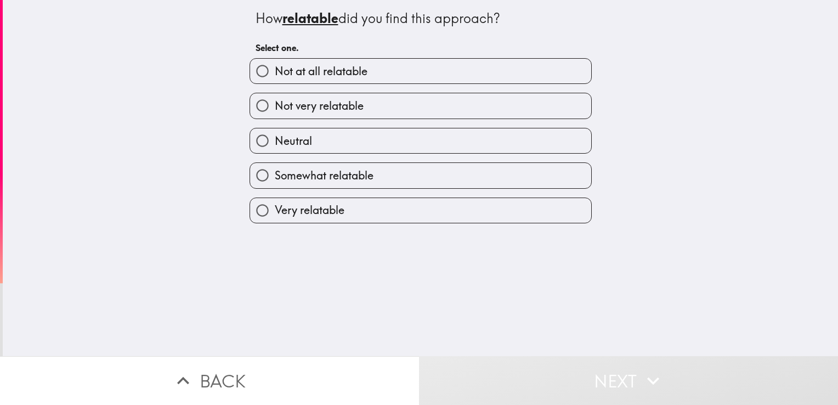
click at [478, 114] on label "Not very relatable" at bounding box center [420, 105] width 341 height 25
click at [275, 114] on input "Not very relatable" at bounding box center [262, 105] width 25 height 25
radio input "true"
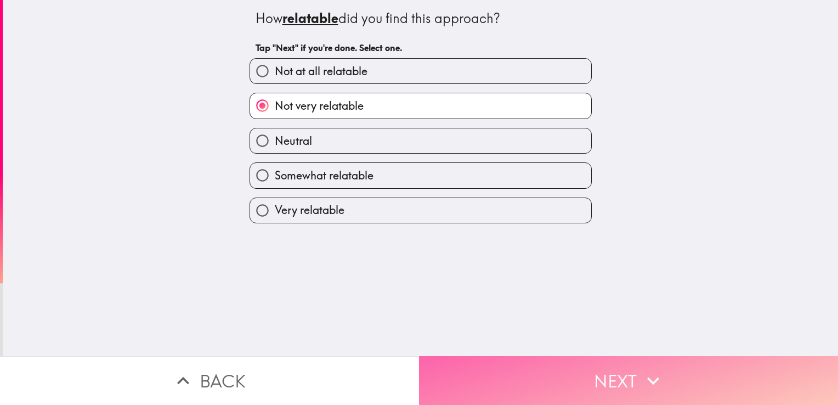
click at [650, 369] on icon "button" at bounding box center [653, 381] width 24 height 24
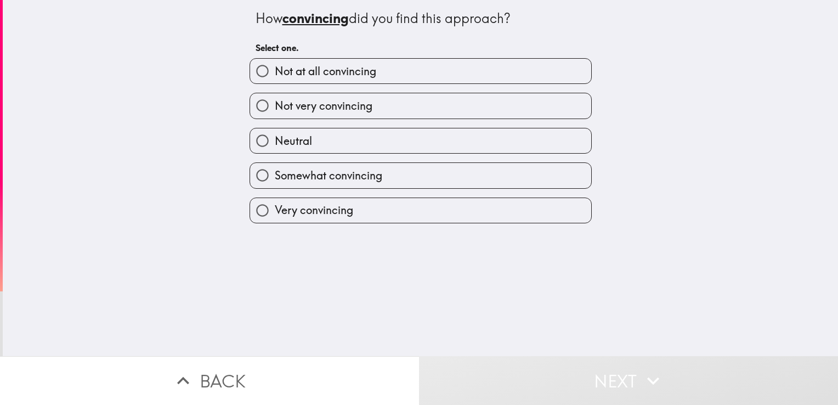
click at [472, 215] on label "Very convincing" at bounding box center [420, 210] width 341 height 25
click at [275, 215] on input "Very convincing" at bounding box center [262, 210] width 25 height 25
radio input "true"
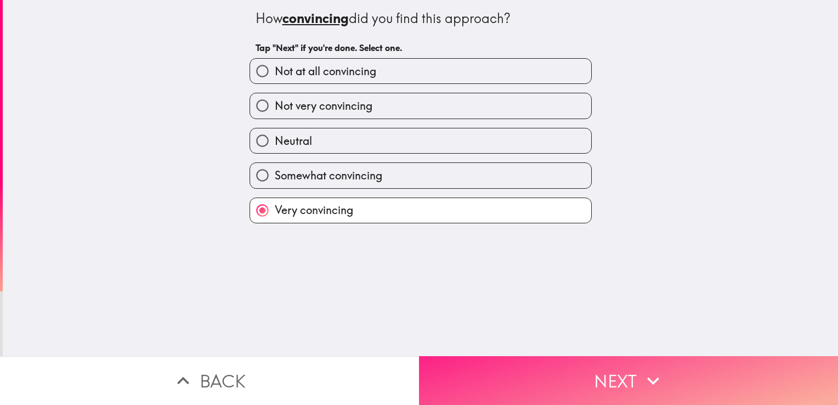
click at [650, 378] on icon "button" at bounding box center [653, 381] width 24 height 24
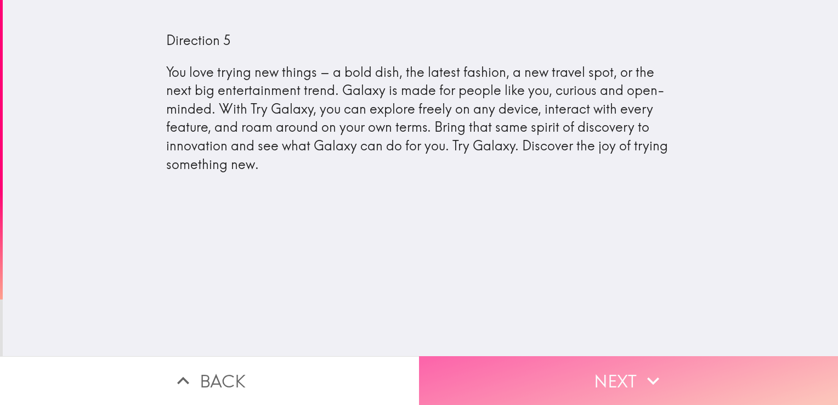
click at [667, 368] on button "Next" at bounding box center [628, 380] width 419 height 49
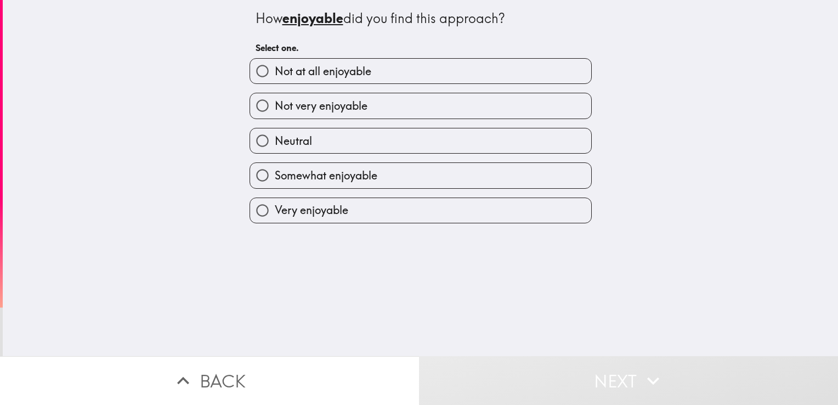
click at [450, 142] on label "Neutral" at bounding box center [420, 140] width 341 height 25
click at [275, 142] on input "Neutral" at bounding box center [262, 140] width 25 height 25
radio input "true"
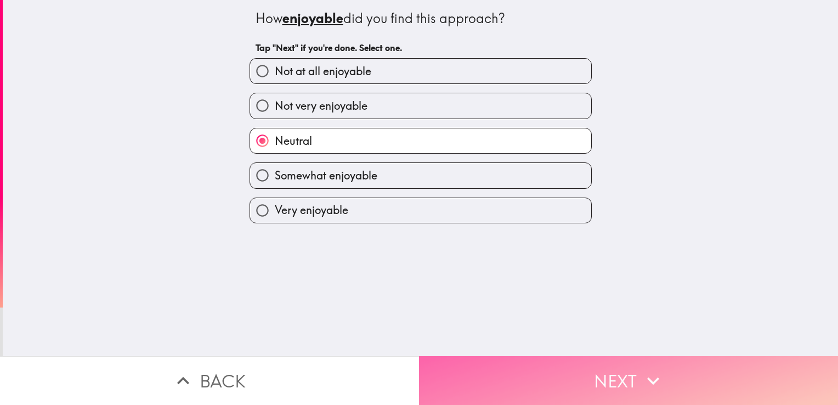
click at [633, 377] on button "Next" at bounding box center [628, 380] width 419 height 49
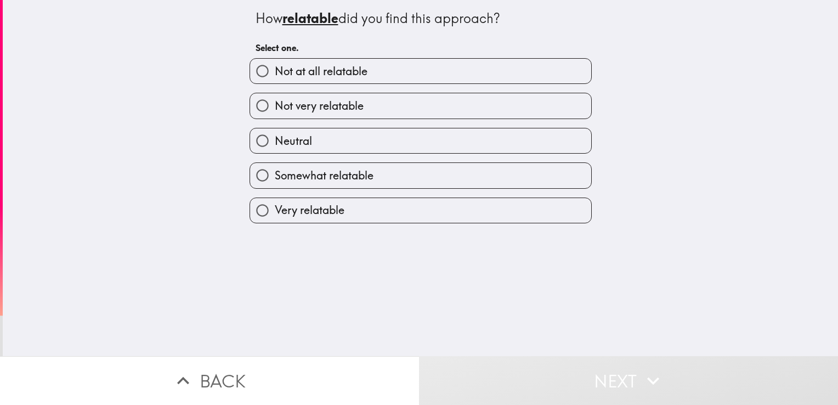
click at [487, 75] on label "Not at all relatable" at bounding box center [420, 71] width 341 height 25
click at [275, 75] on input "Not at all relatable" at bounding box center [262, 71] width 25 height 25
radio input "true"
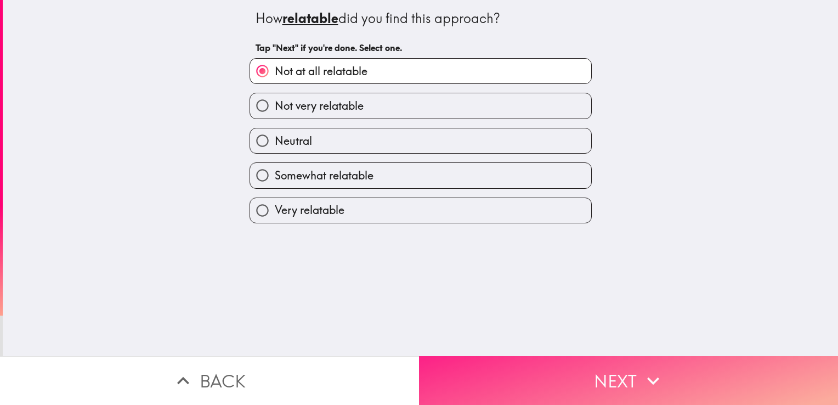
click at [655, 375] on icon "button" at bounding box center [653, 381] width 24 height 24
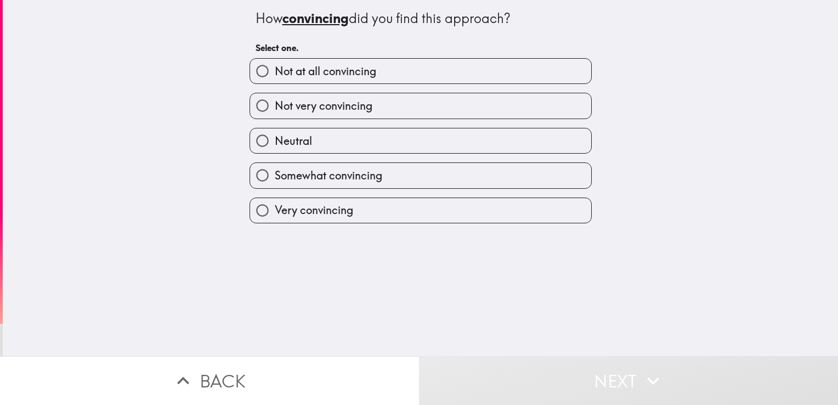
click at [532, 217] on label "Very convincing" at bounding box center [420, 210] width 341 height 25
click at [275, 217] on input "Very convincing" at bounding box center [262, 210] width 25 height 25
radio input "true"
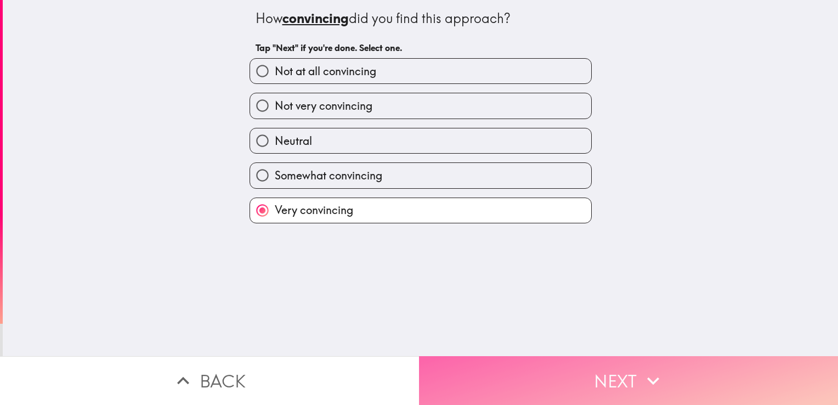
click at [657, 374] on icon "button" at bounding box center [653, 381] width 24 height 24
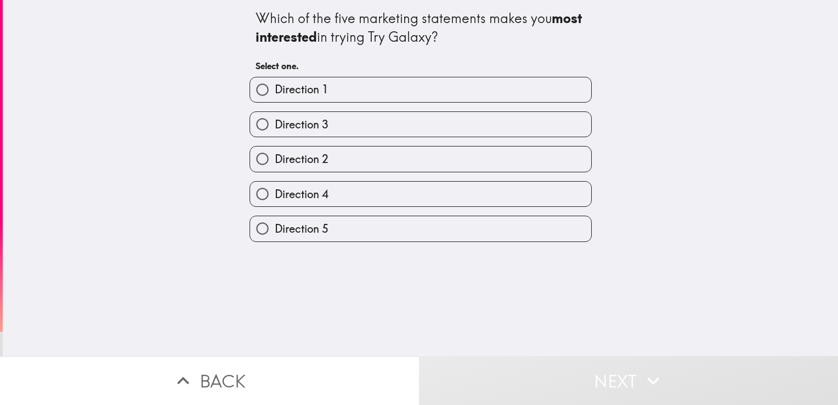
click at [429, 156] on label "Direction 2" at bounding box center [420, 158] width 341 height 25
click at [275, 156] on input "Direction 2" at bounding box center [262, 158] width 25 height 25
radio input "true"
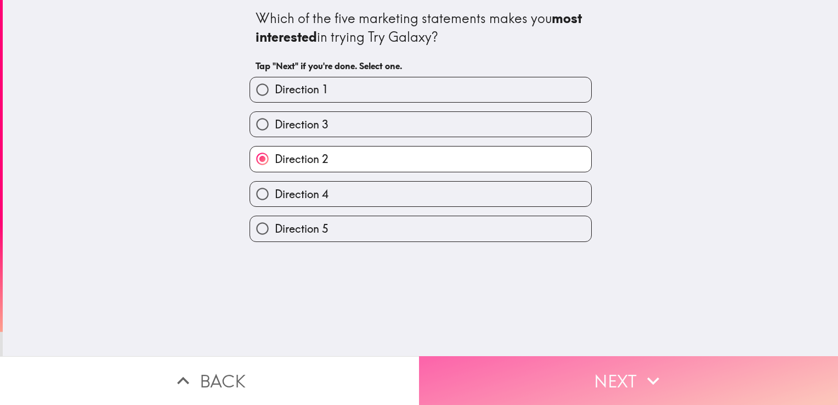
click at [647, 377] on icon "button" at bounding box center [653, 381] width 12 height 8
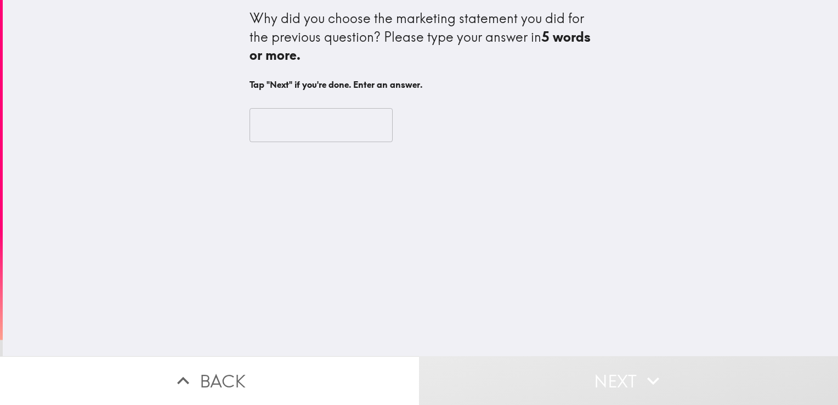
click at [336, 119] on input "text" at bounding box center [321, 125] width 143 height 34
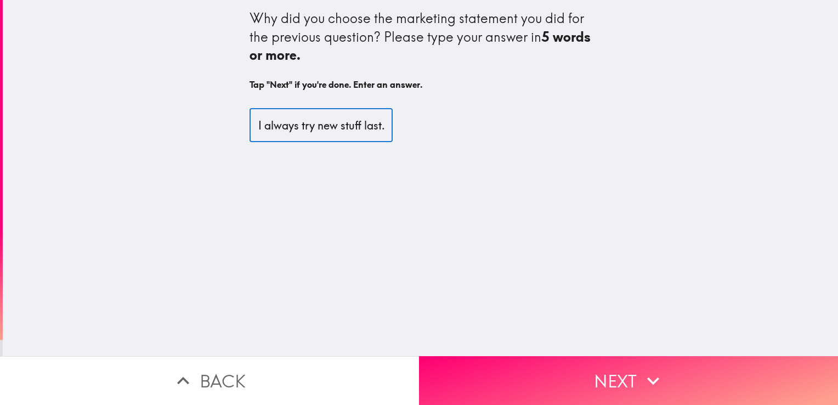
scroll to position [0, 138]
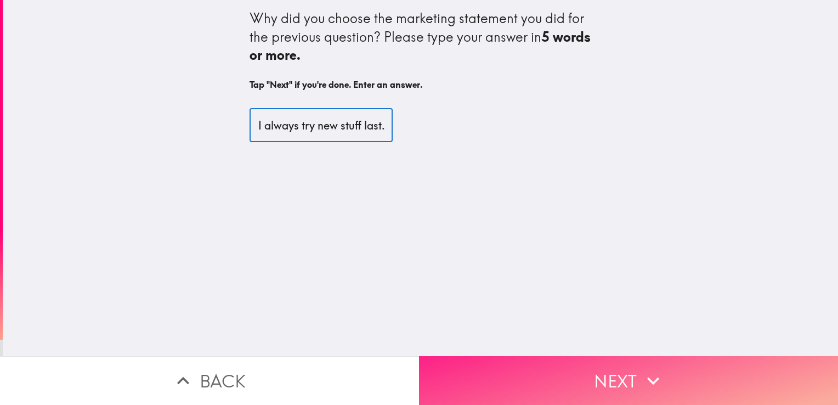
type input "I am not tech savvy at all. I always try new stuff last."
click at [652, 374] on icon "button" at bounding box center [653, 381] width 24 height 24
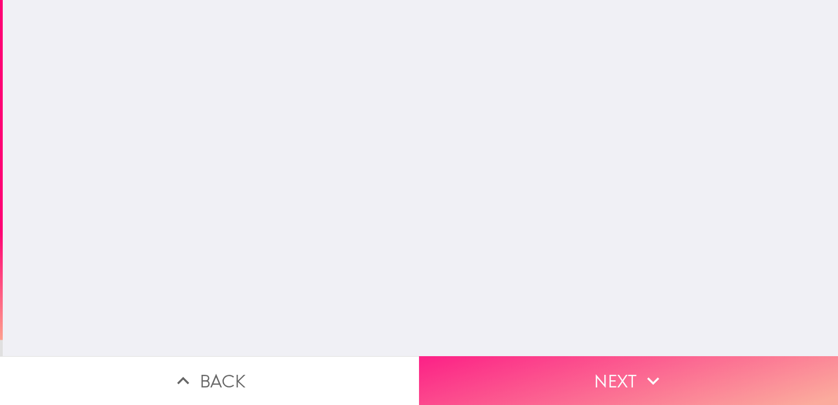
scroll to position [0, 0]
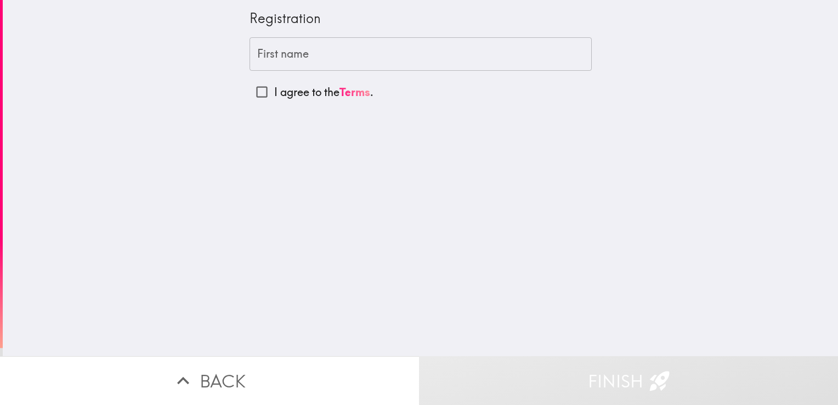
click at [368, 47] on input "First name" at bounding box center [421, 54] width 342 height 34
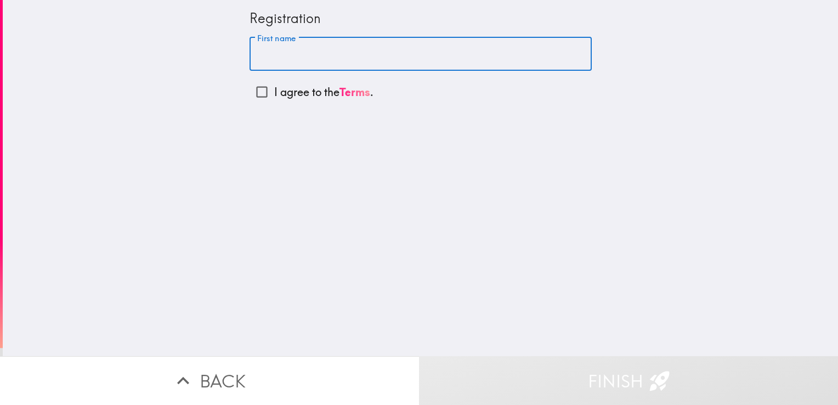
type input "[PERSON_NAME]"
click at [250, 91] on input "I agree to the Terms ." at bounding box center [262, 92] width 25 height 25
checkbox input "true"
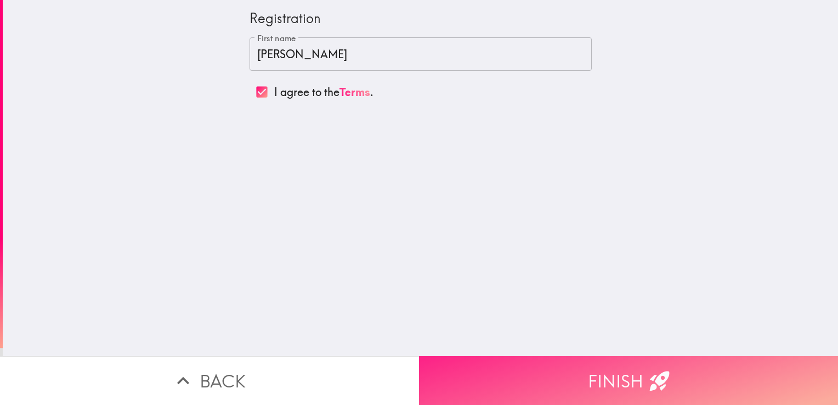
click at [626, 373] on button "Finish" at bounding box center [628, 380] width 419 height 49
